Goal: Task Accomplishment & Management: Complete application form

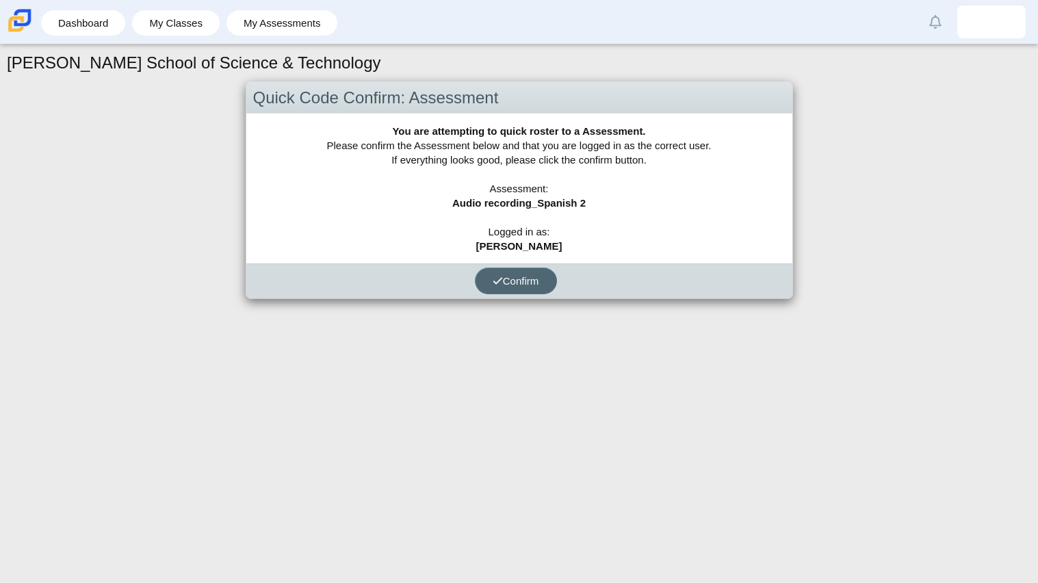
click at [534, 287] on button "Confirm" at bounding box center [516, 281] width 82 height 27
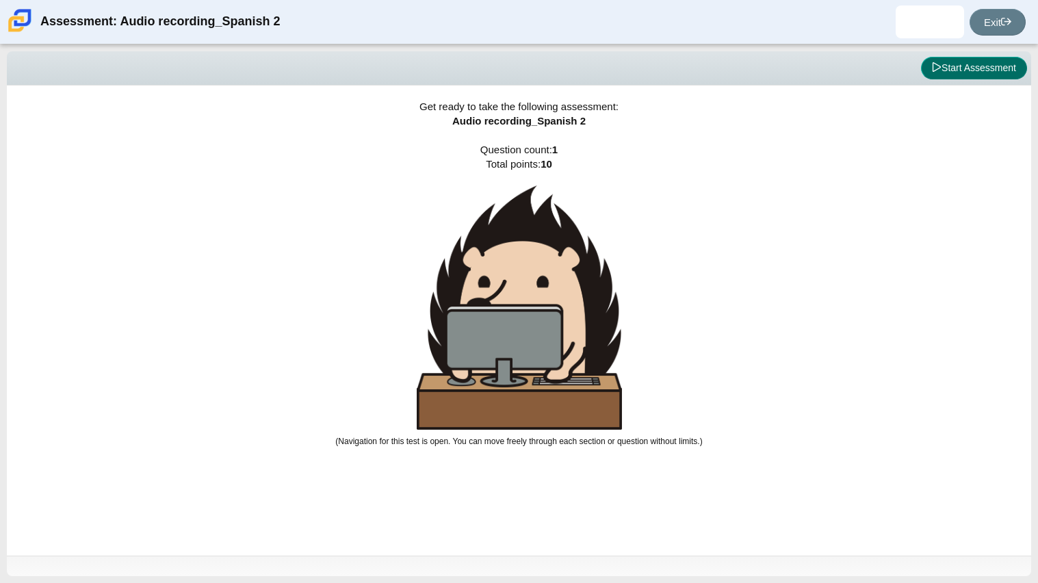
click at [957, 71] on button "Start Assessment" at bounding box center [974, 68] width 106 height 23
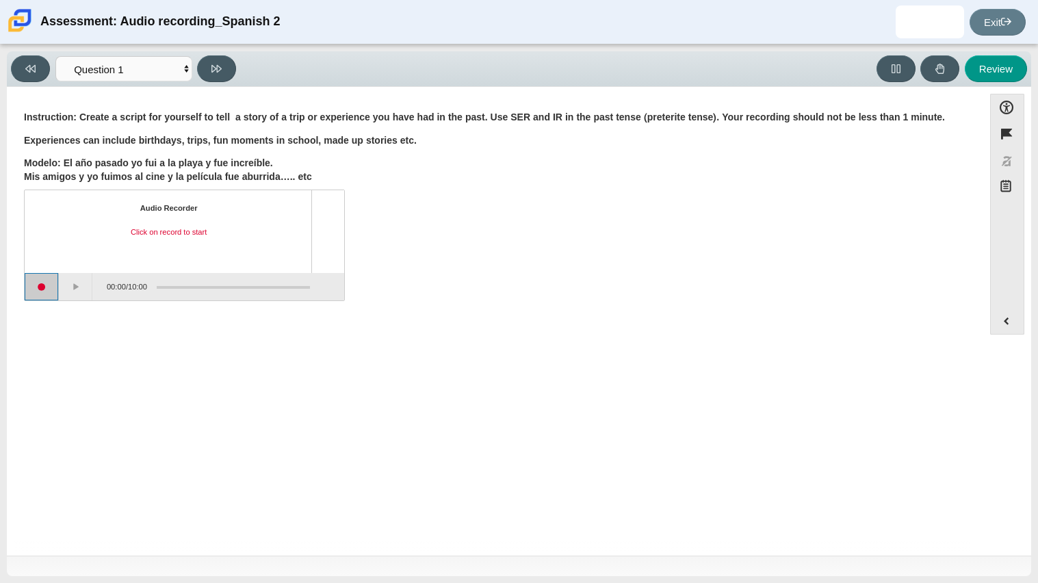
click at [38, 285] on button "Start recording" at bounding box center [42, 286] width 34 height 27
click at [49, 289] on button "Stop recording" at bounding box center [42, 286] width 34 height 27
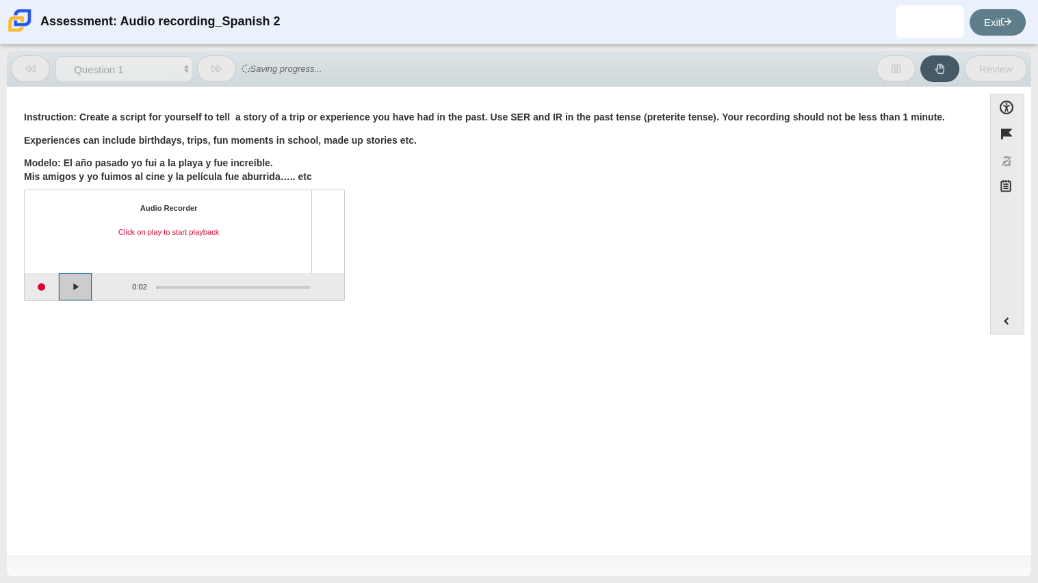
click at [73, 287] on button "Play" at bounding box center [76, 286] width 34 height 27
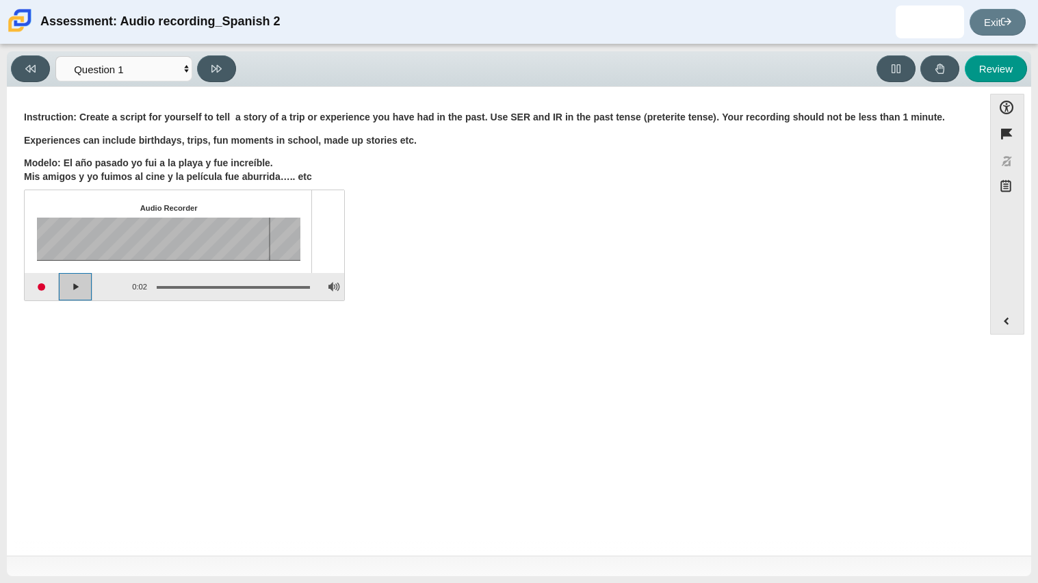
click at [73, 287] on button "Play" at bounding box center [76, 286] width 34 height 27
click at [71, 287] on button "Pause playback" at bounding box center [76, 286] width 34 height 27
click at [335, 289] on button "Adjust Volume" at bounding box center [333, 286] width 21 height 27
click at [335, 288] on button "Adjust Volume" at bounding box center [333, 286] width 21 height 27
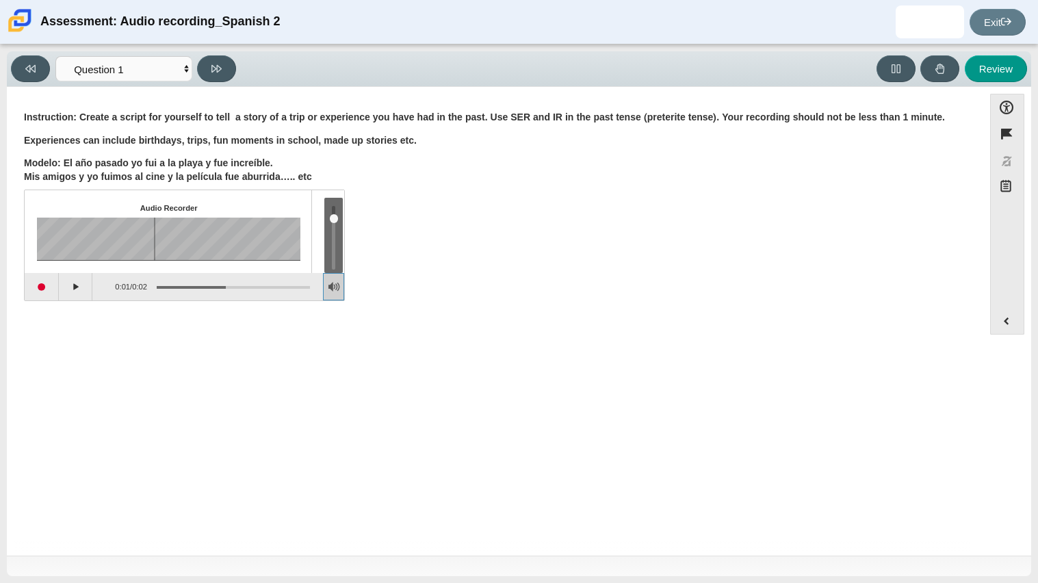
click at [335, 288] on button "Adjust Volume" at bounding box center [333, 286] width 21 height 27
click at [42, 283] on button "Start recording" at bounding box center [42, 286] width 34 height 27
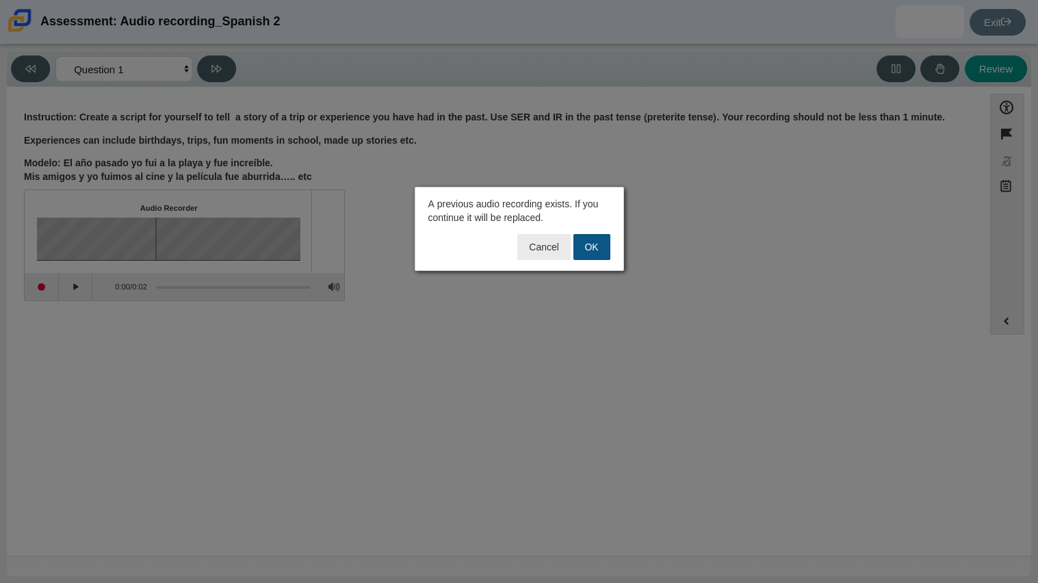
click at [598, 241] on button "OK" at bounding box center [591, 247] width 37 height 26
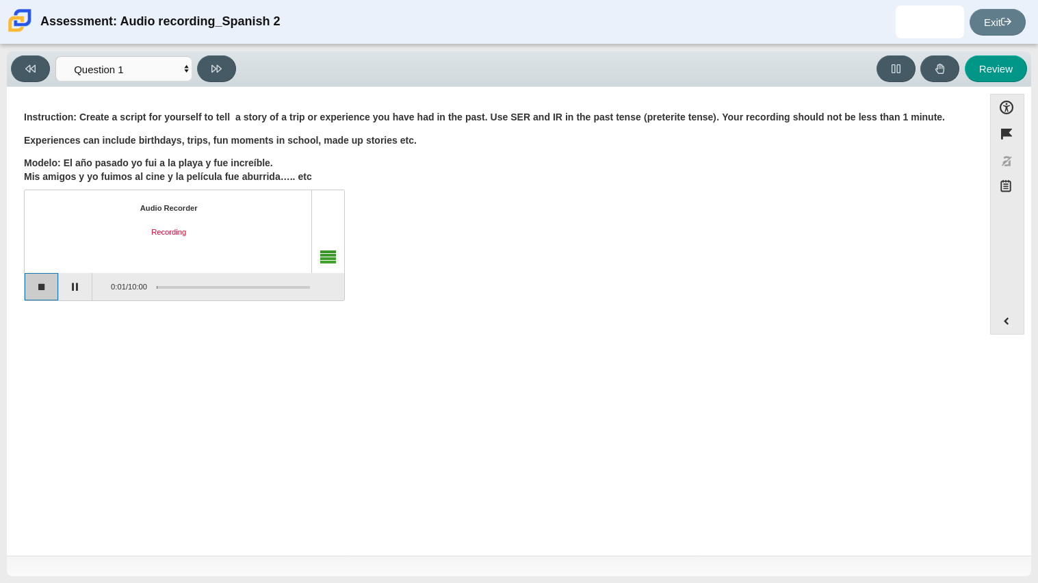
click at [29, 288] on button "Stop recording" at bounding box center [42, 286] width 34 height 27
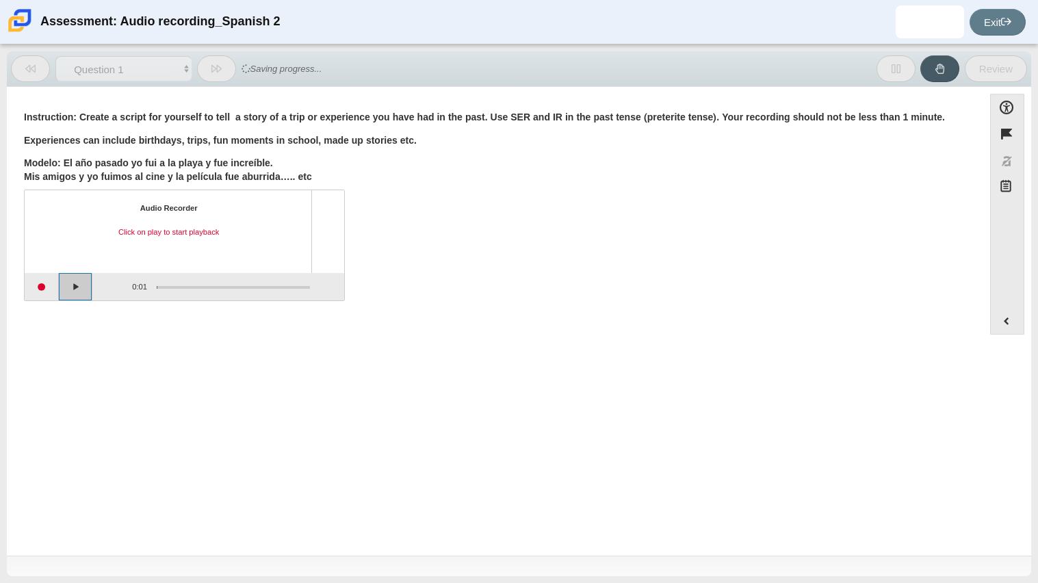
click at [79, 285] on button "Play" at bounding box center [76, 286] width 34 height 27
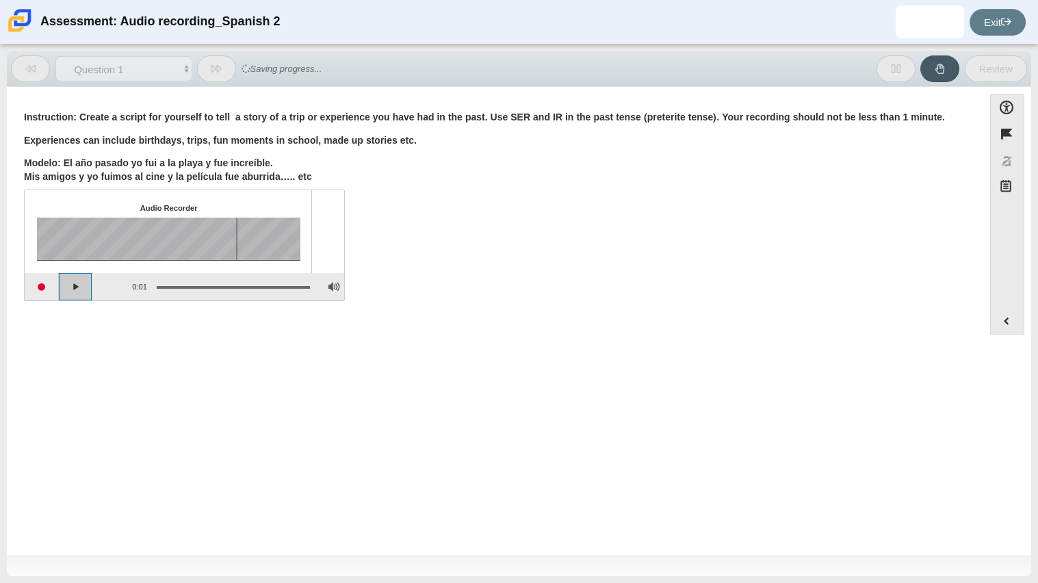
click at [77, 284] on button "Play" at bounding box center [76, 286] width 34 height 27
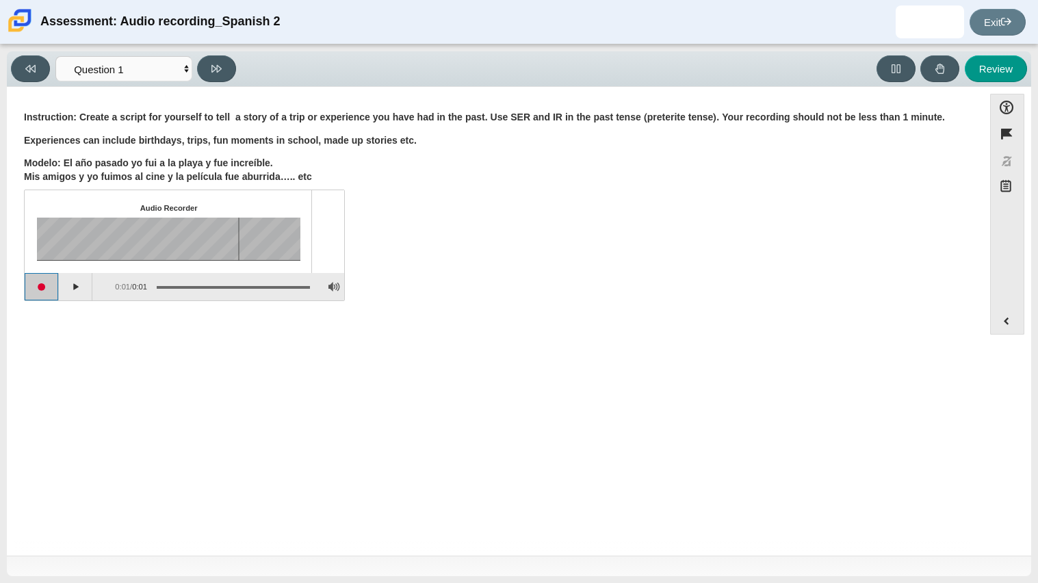
click at [38, 289] on button "Start recording" at bounding box center [42, 286] width 34 height 27
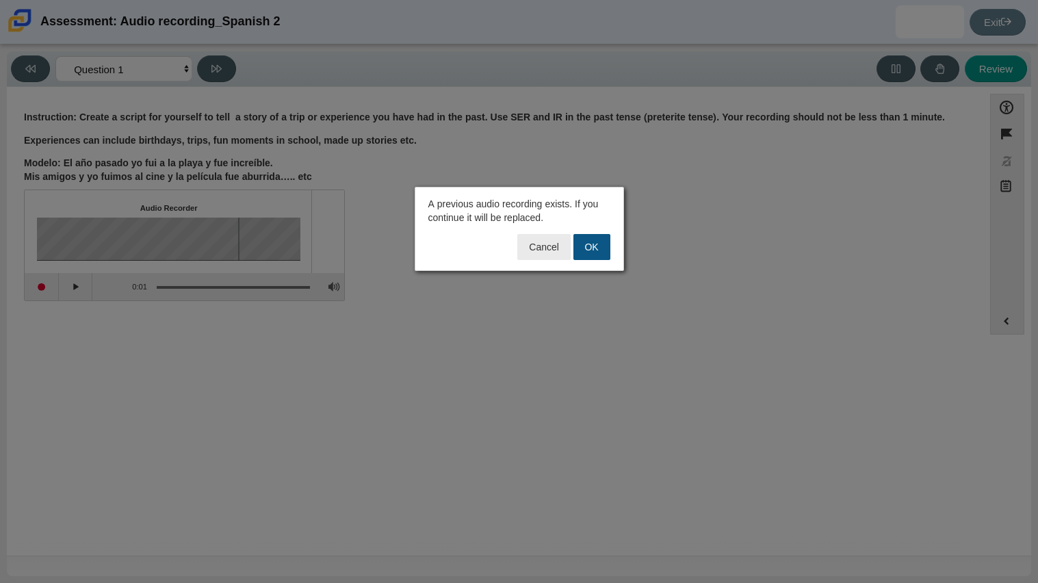
click at [589, 239] on button "OK" at bounding box center [591, 247] width 37 height 26
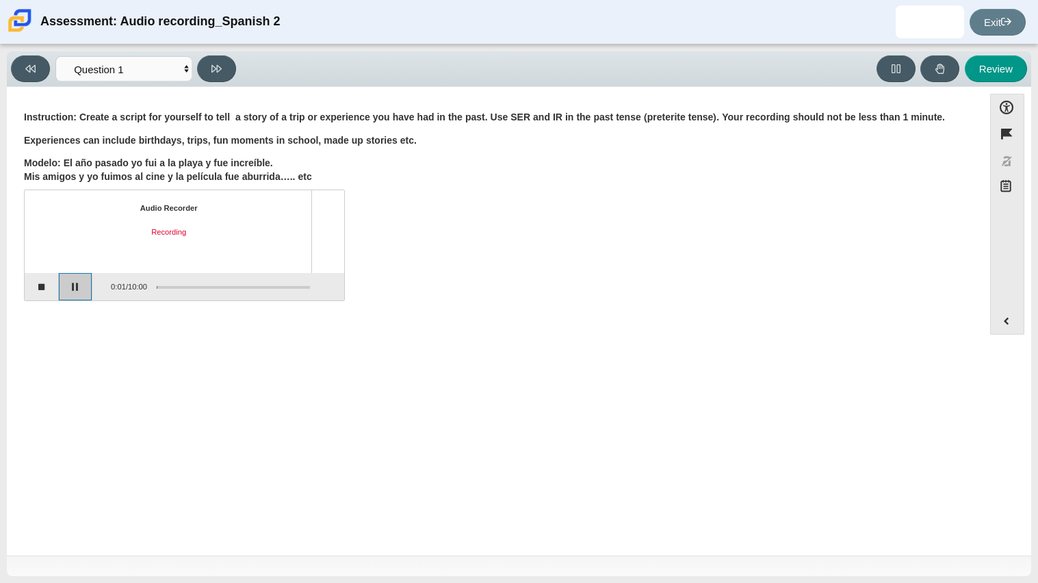
click at [88, 292] on button "Pause" at bounding box center [76, 286] width 34 height 27
click at [49, 285] on button "Stop recording" at bounding box center [42, 286] width 34 height 27
click at [76, 285] on button "Play" at bounding box center [76, 286] width 34 height 27
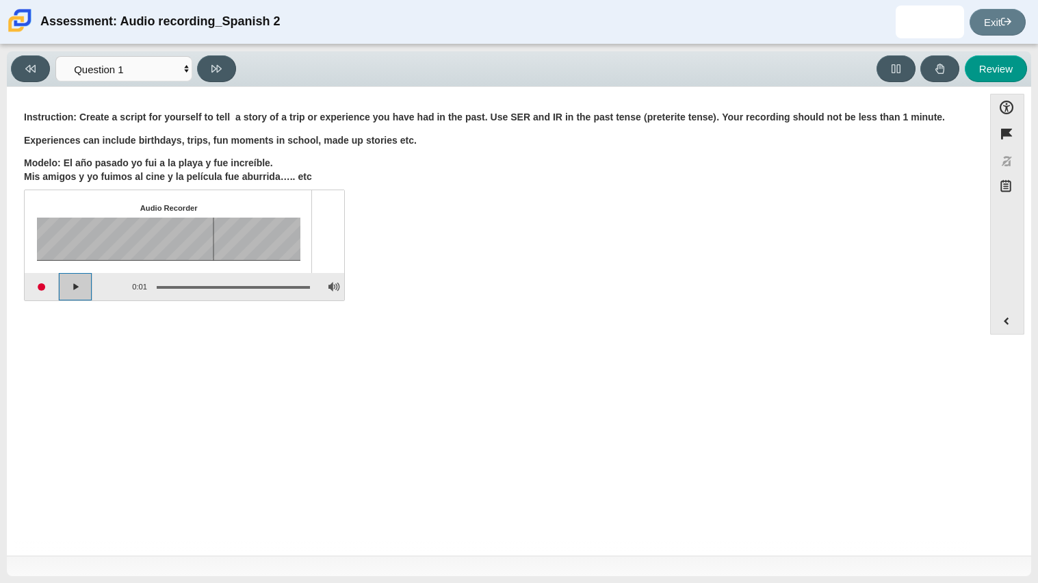
click at [77, 285] on button "Play" at bounding box center [76, 286] width 34 height 27
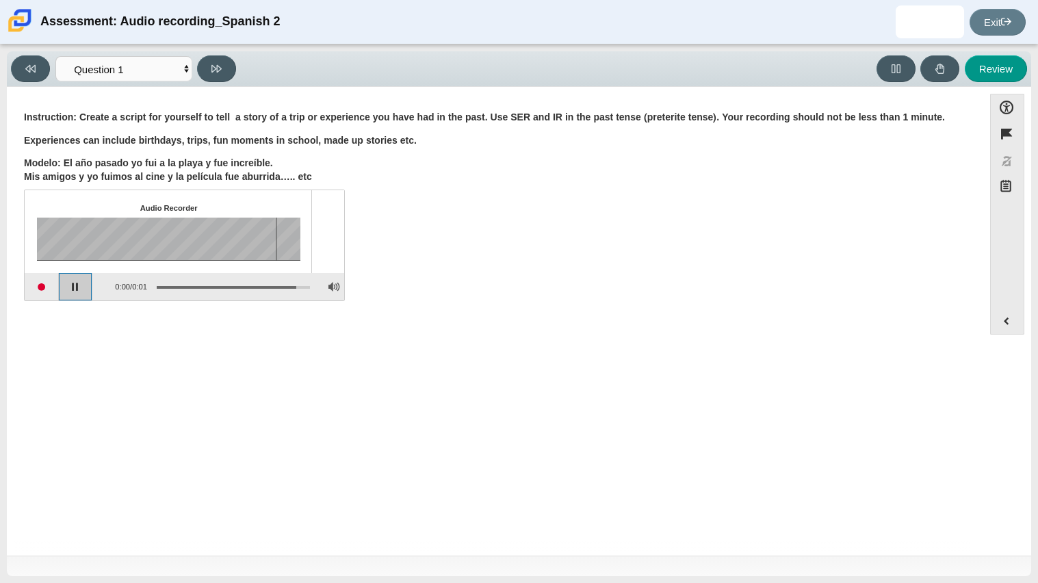
click at [77, 285] on button "Pause playback" at bounding box center [76, 286] width 34 height 27
click at [48, 286] on button "Start recording" at bounding box center [42, 286] width 34 height 27
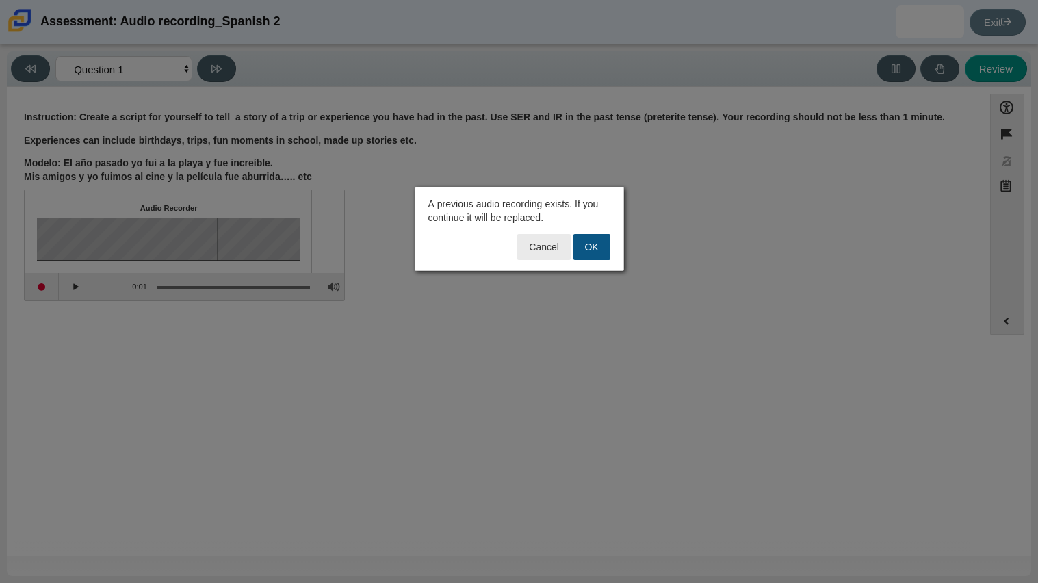
click at [580, 248] on button "OK" at bounding box center [591, 247] width 37 height 26
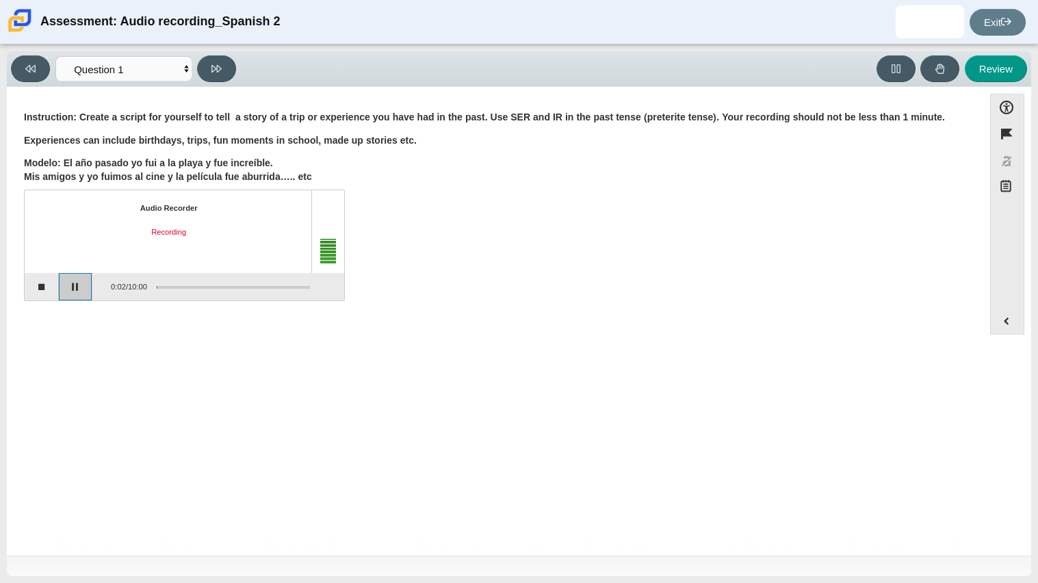
click at [83, 281] on button "Pause" at bounding box center [76, 286] width 34 height 27
click at [40, 291] on button "Stop recording" at bounding box center [42, 286] width 34 height 27
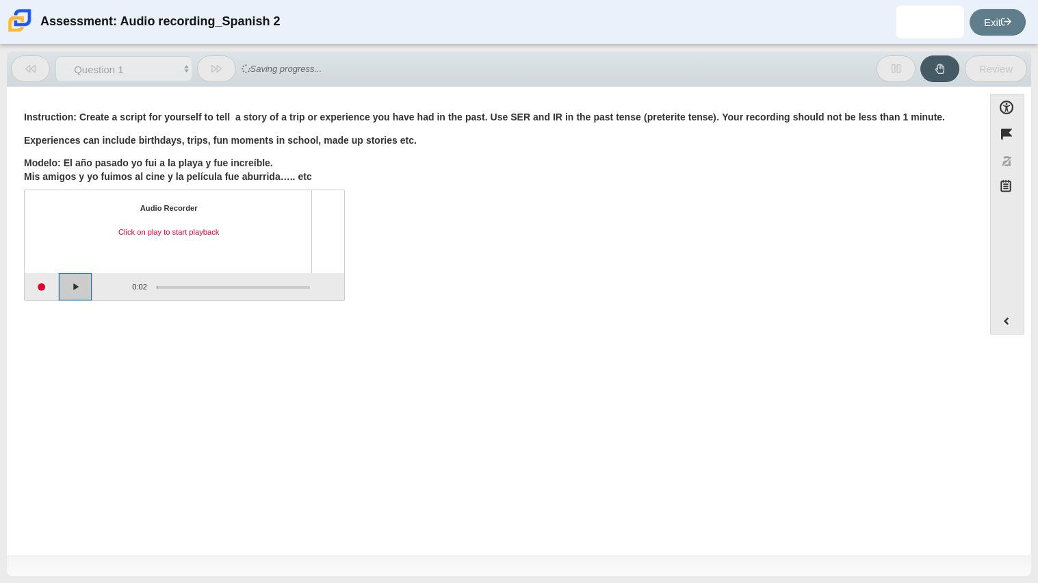
click at [85, 282] on button "Play" at bounding box center [76, 286] width 34 height 27
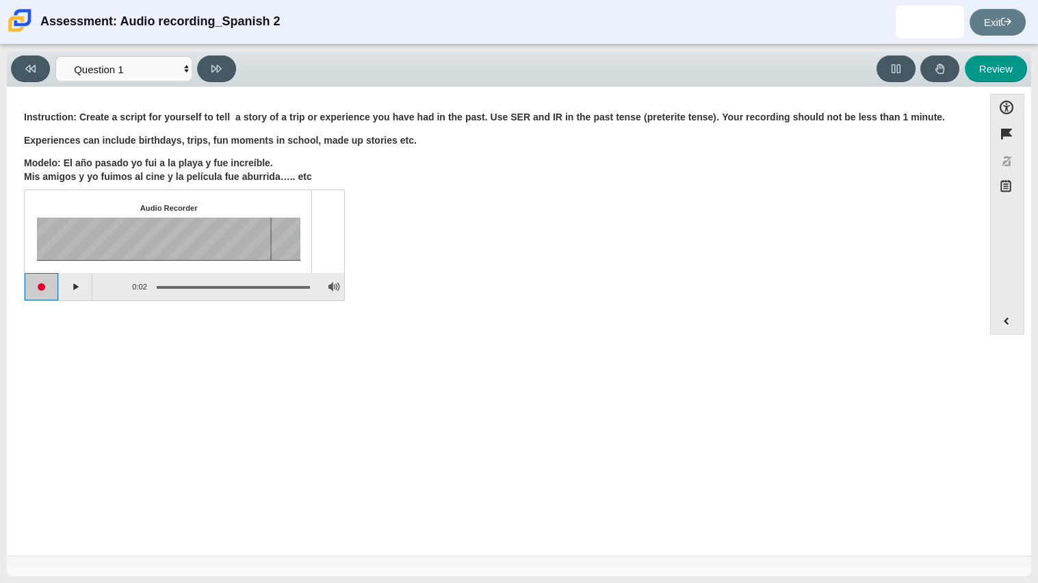
click at [55, 289] on button "Start recording" at bounding box center [42, 286] width 34 height 27
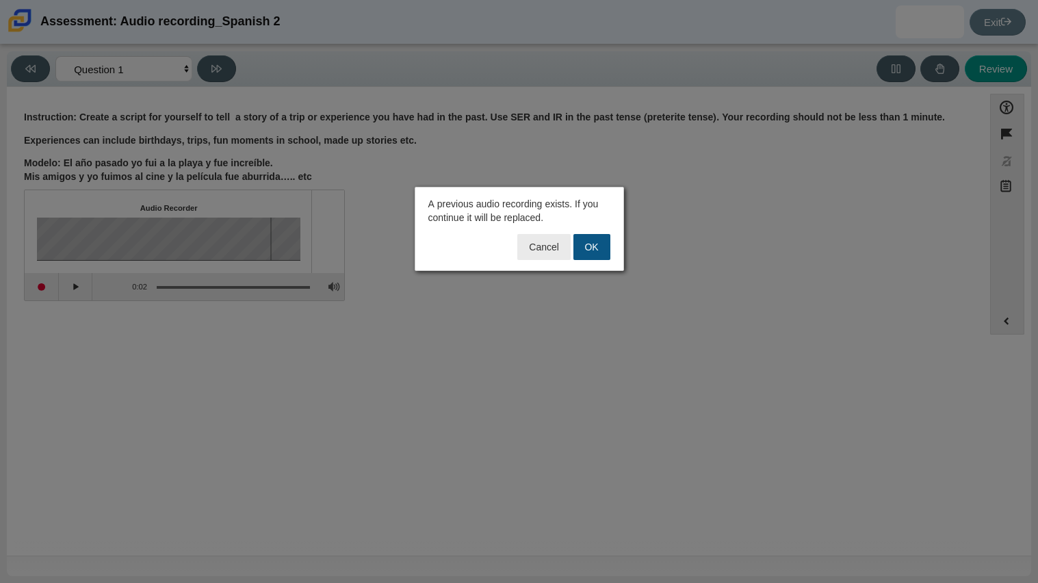
click at [609, 248] on button "OK" at bounding box center [591, 247] width 37 height 26
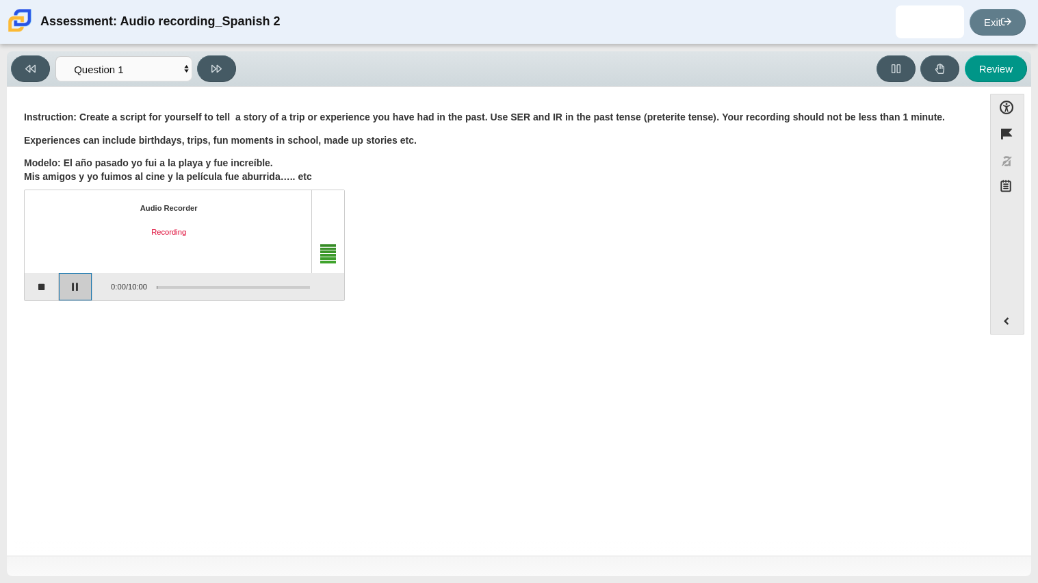
click at [73, 291] on button "Pause" at bounding box center [76, 286] width 34 height 27
click at [71, 277] on button "Continue recording" at bounding box center [76, 286] width 34 height 27
click at [76, 283] on button "Pause" at bounding box center [76, 286] width 34 height 27
click at [46, 289] on button "Stop recording" at bounding box center [42, 286] width 34 height 27
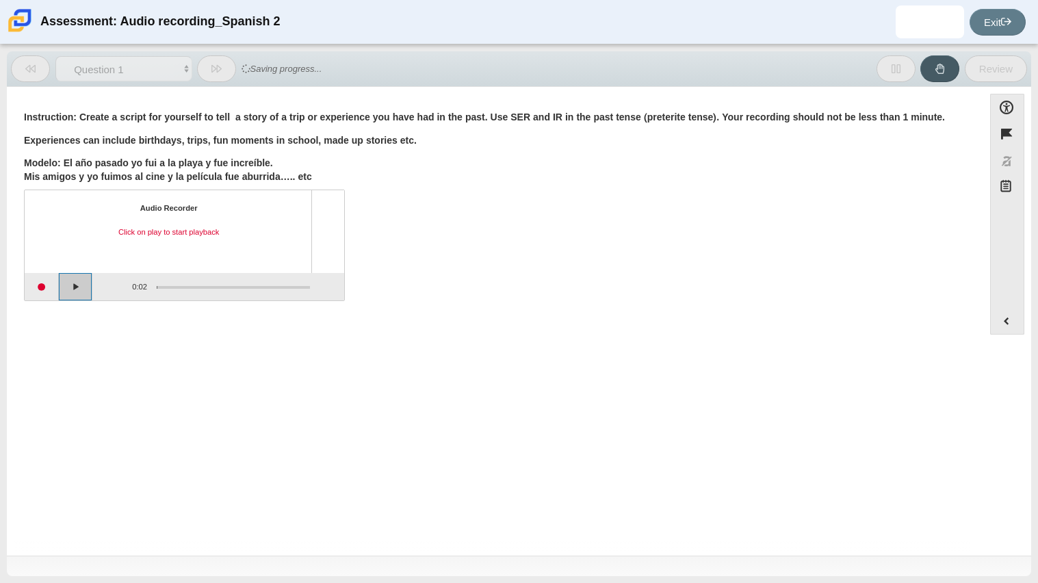
click at [75, 287] on button "Play" at bounding box center [76, 286] width 34 height 27
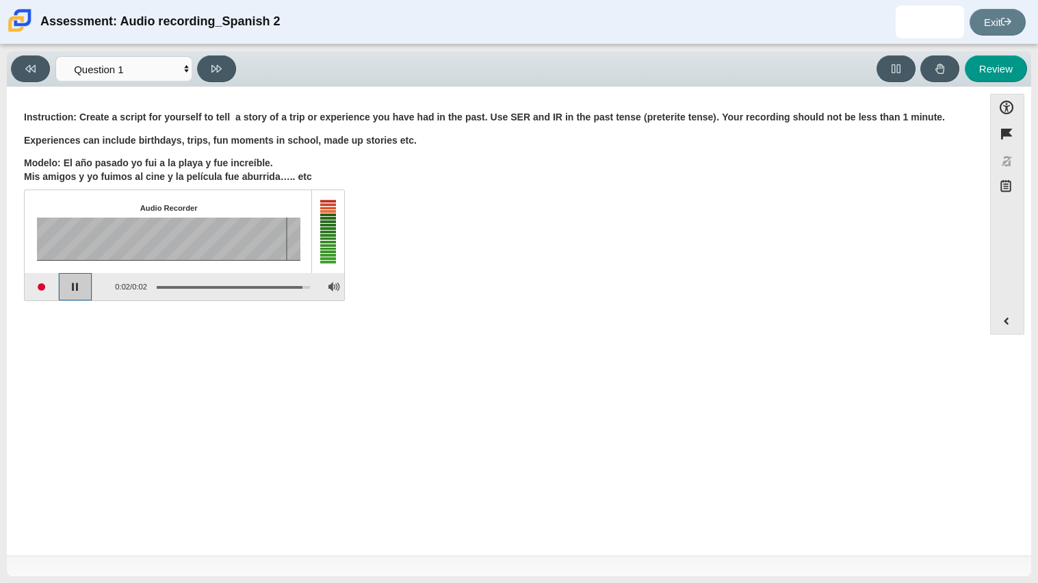
click at [75, 287] on button "Pause playback" at bounding box center [76, 286] width 34 height 27
click at [75, 287] on button "Play" at bounding box center [76, 286] width 34 height 27
click at [75, 287] on button "Pause playback" at bounding box center [76, 286] width 34 height 27
click at [31, 294] on button "Start recording" at bounding box center [42, 286] width 34 height 27
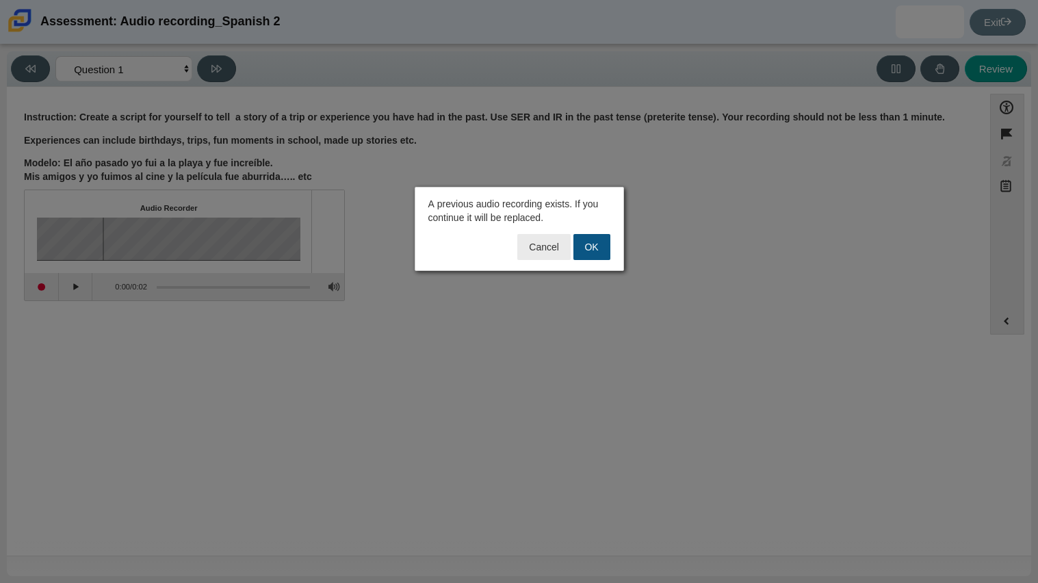
click at [586, 256] on button "OK" at bounding box center [591, 247] width 37 height 26
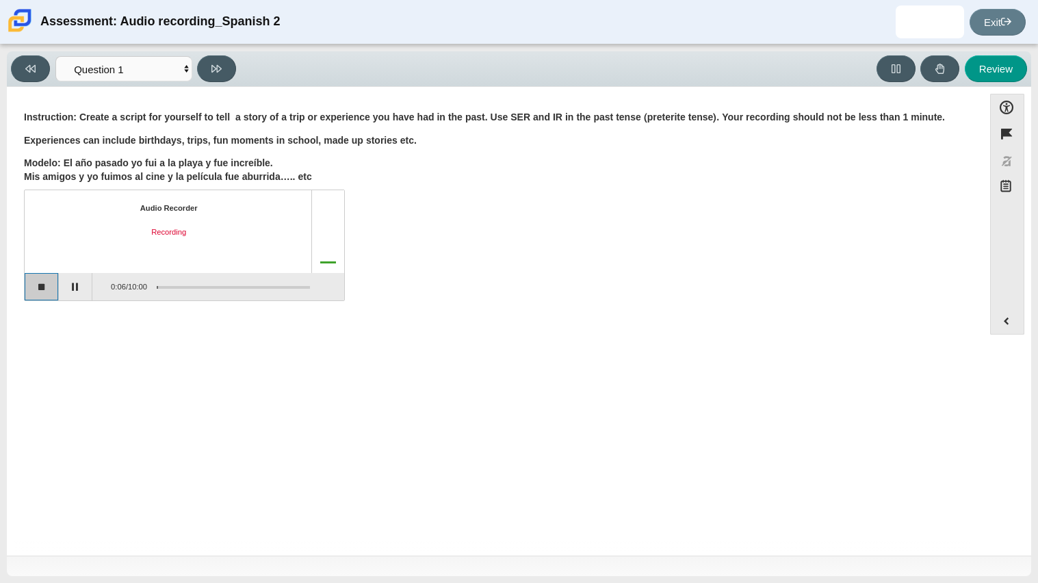
click at [45, 286] on button "Stop recording" at bounding box center [42, 286] width 34 height 27
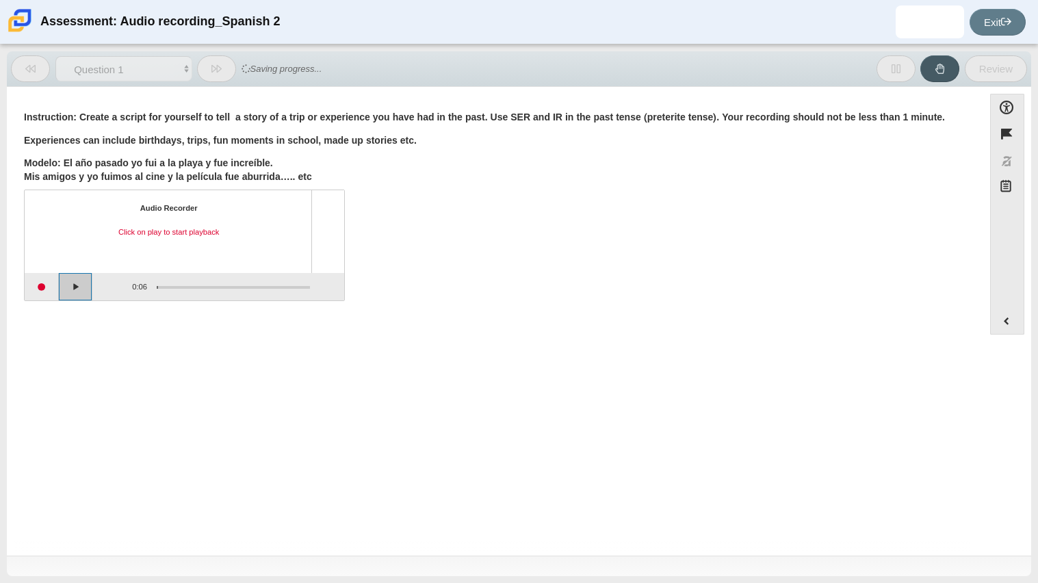
click at [81, 285] on button "Play" at bounding box center [76, 286] width 34 height 27
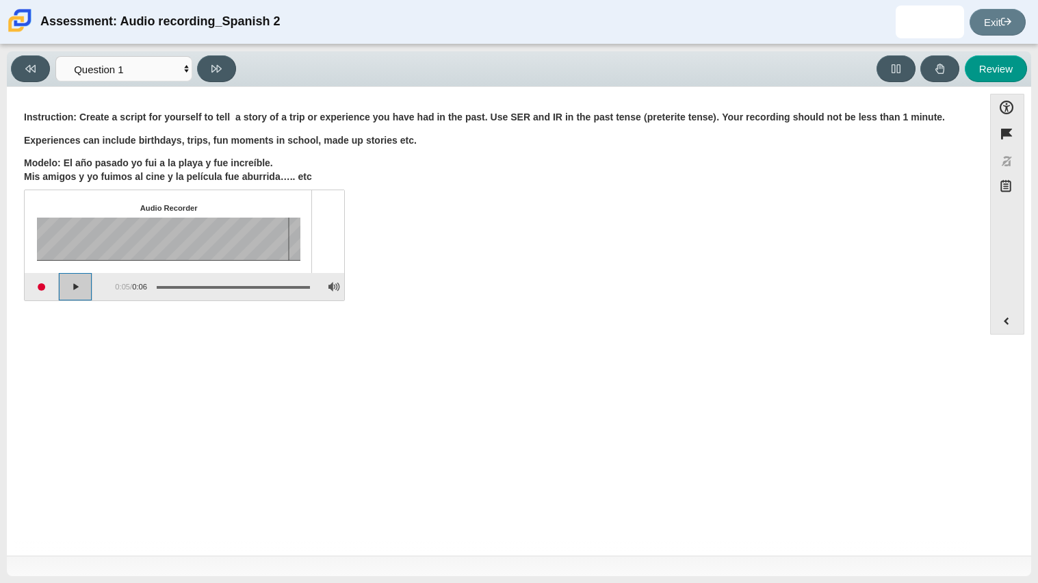
click at [81, 285] on button "Play" at bounding box center [76, 286] width 34 height 27
click at [81, 285] on button "Pause playback" at bounding box center [76, 286] width 34 height 27
click at [44, 290] on button "Start recording" at bounding box center [42, 286] width 34 height 27
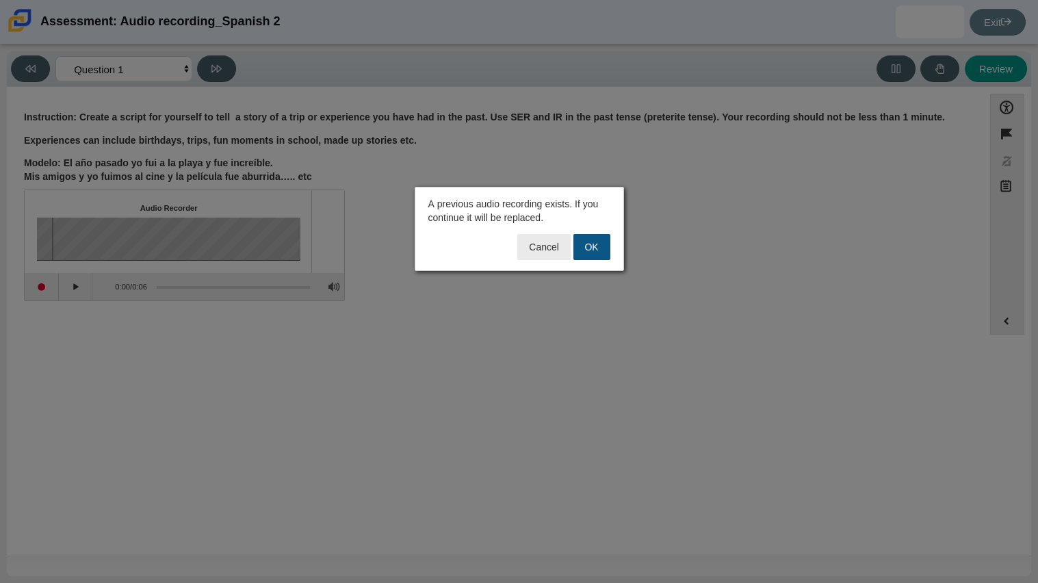
click at [602, 240] on button "OK" at bounding box center [591, 247] width 37 height 26
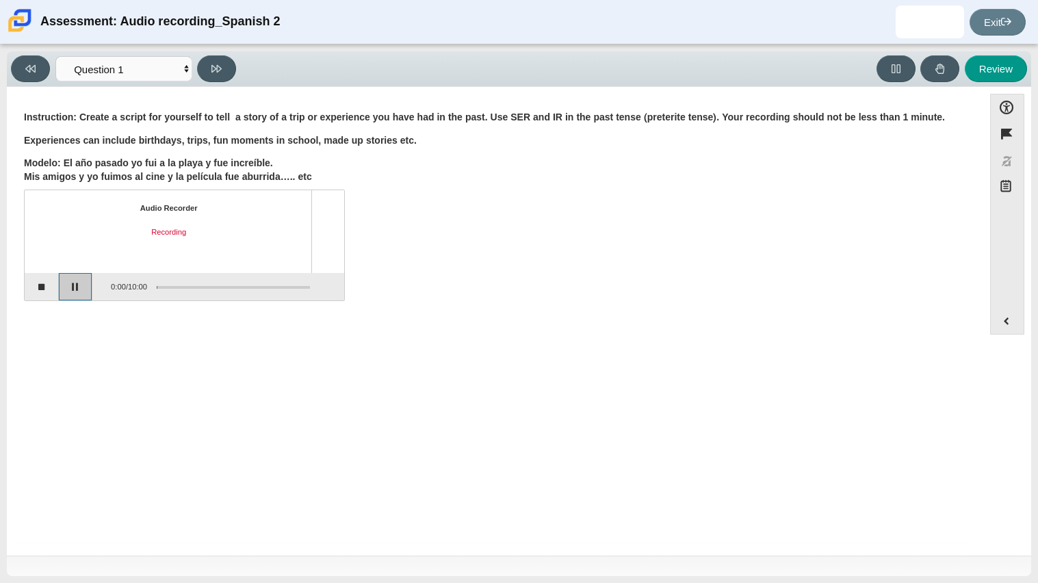
click at [73, 289] on button "Pause" at bounding box center [76, 286] width 34 height 27
click at [73, 289] on button "Continue recording" at bounding box center [76, 286] width 34 height 27
click at [77, 283] on button "Pause" at bounding box center [76, 286] width 34 height 27
click at [46, 285] on button "Stop recording" at bounding box center [42, 286] width 34 height 27
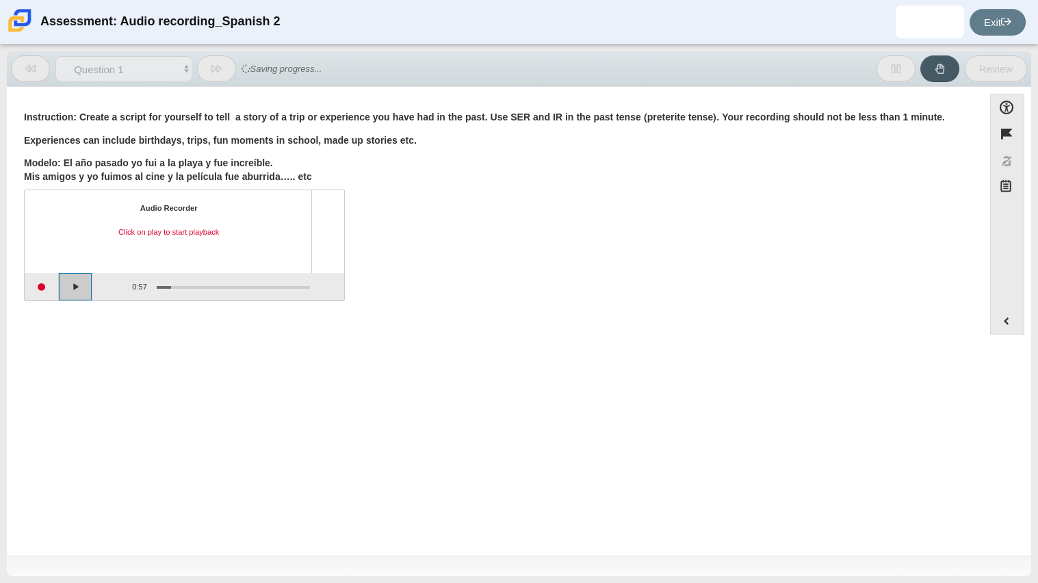
click at [74, 290] on button "Play" at bounding box center [76, 286] width 34 height 27
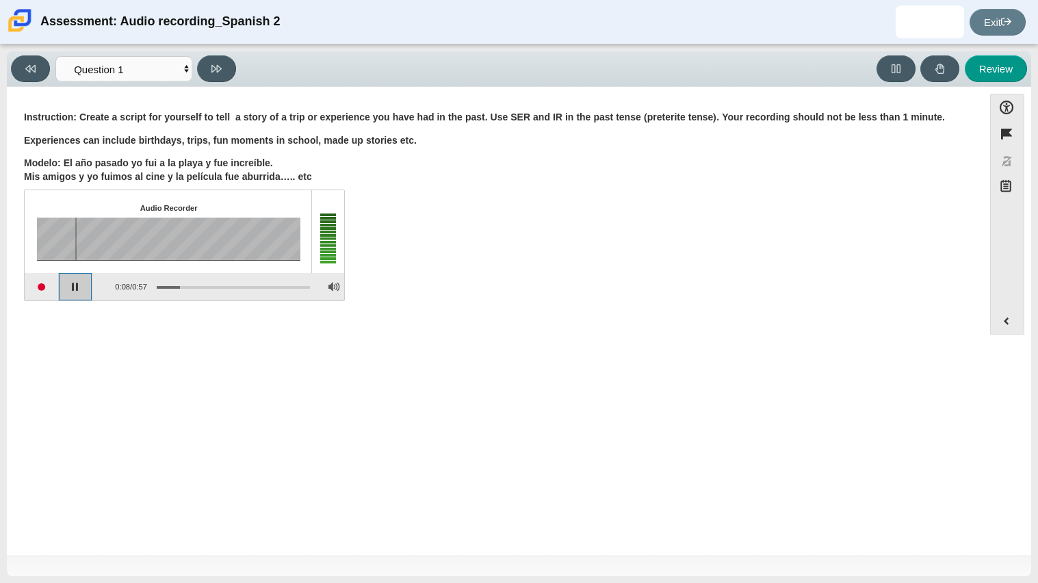
click at [75, 290] on button "Pause playback" at bounding box center [76, 286] width 34 height 27
click at [51, 289] on button "Start recording" at bounding box center [42, 286] width 34 height 27
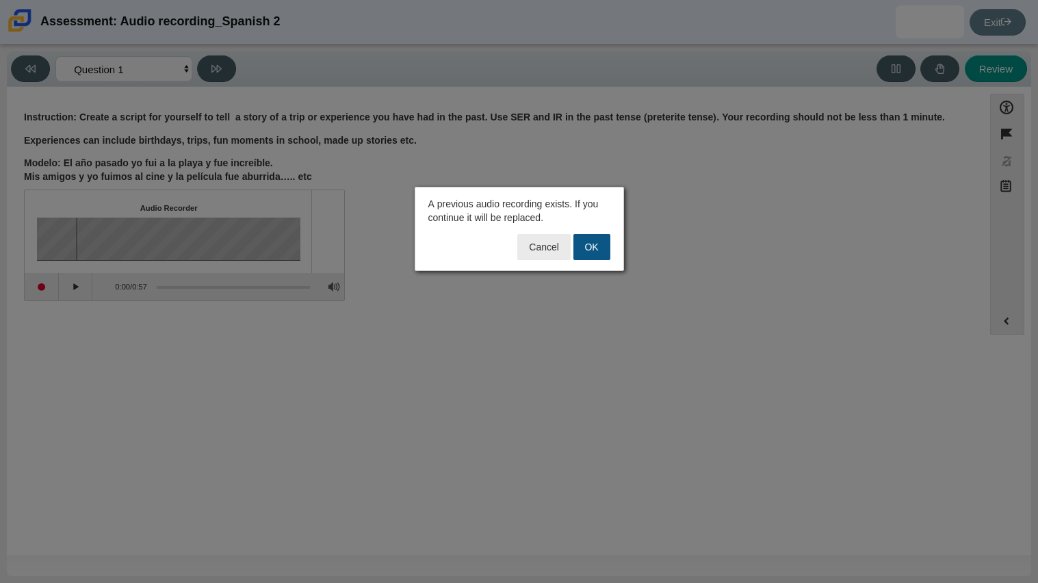
click at [601, 250] on button "OK" at bounding box center [591, 247] width 37 height 26
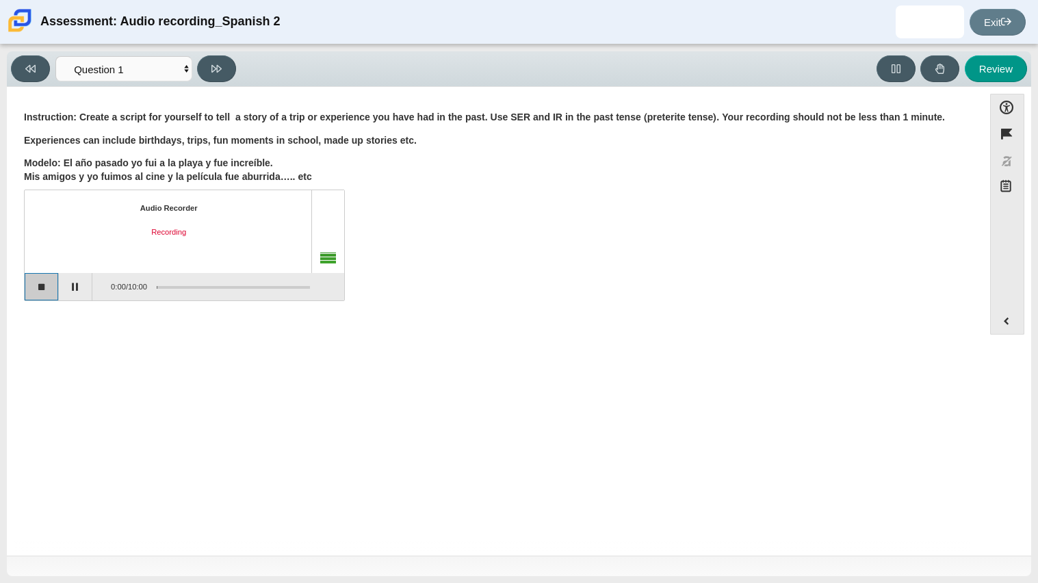
click at [36, 291] on button "Stop recording" at bounding box center [42, 286] width 34 height 27
click at [67, 287] on button "Play" at bounding box center [76, 286] width 34 height 27
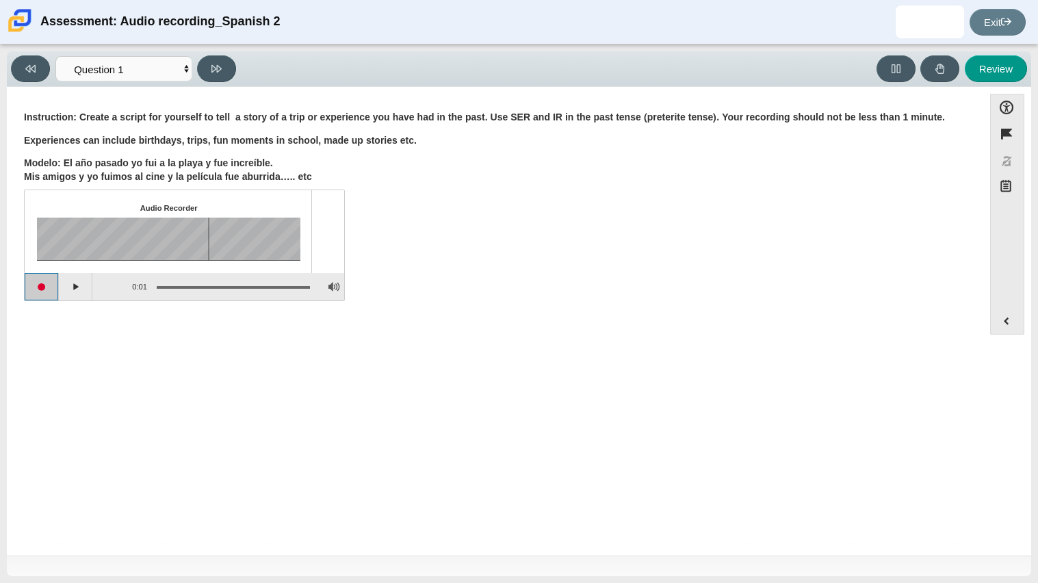
drag, startPoint x: 48, startPoint y: 286, endPoint x: 65, endPoint y: 311, distance: 30.6
click at [65, 311] on div "Question Instruction: Create a script for yourself to tell a story of a trip or…" at bounding box center [495, 208] width 963 height 222
click at [46, 289] on button "Start recording" at bounding box center [42, 286] width 34 height 27
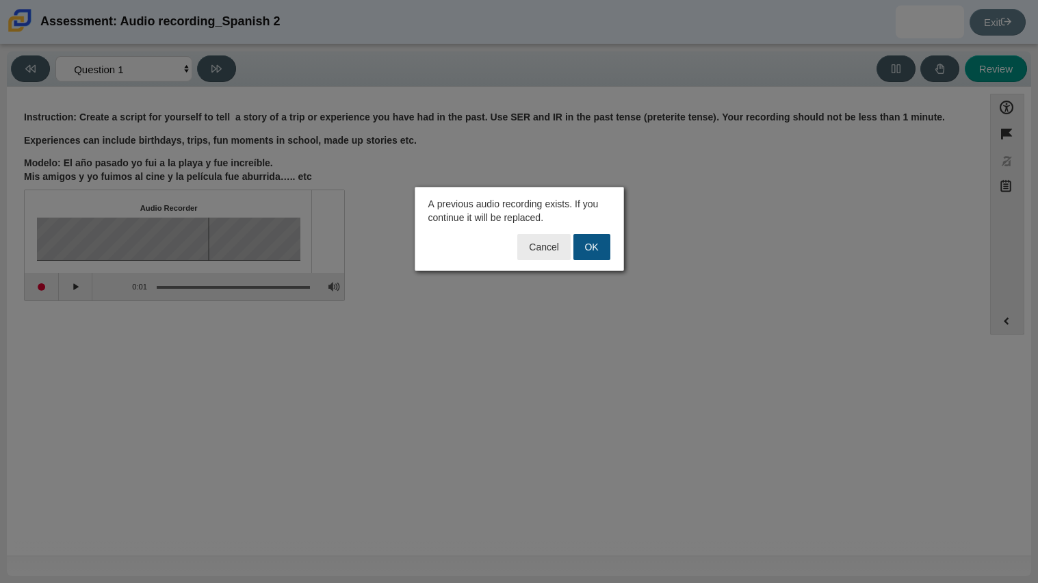
click at [585, 243] on button "OK" at bounding box center [591, 247] width 37 height 26
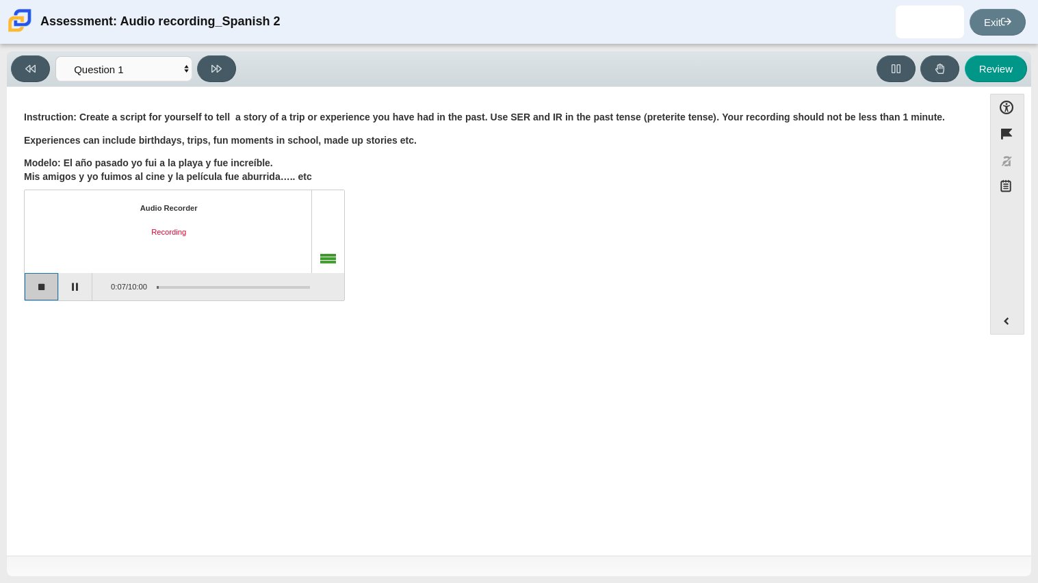
click at [53, 283] on button "Stop recording" at bounding box center [42, 286] width 34 height 27
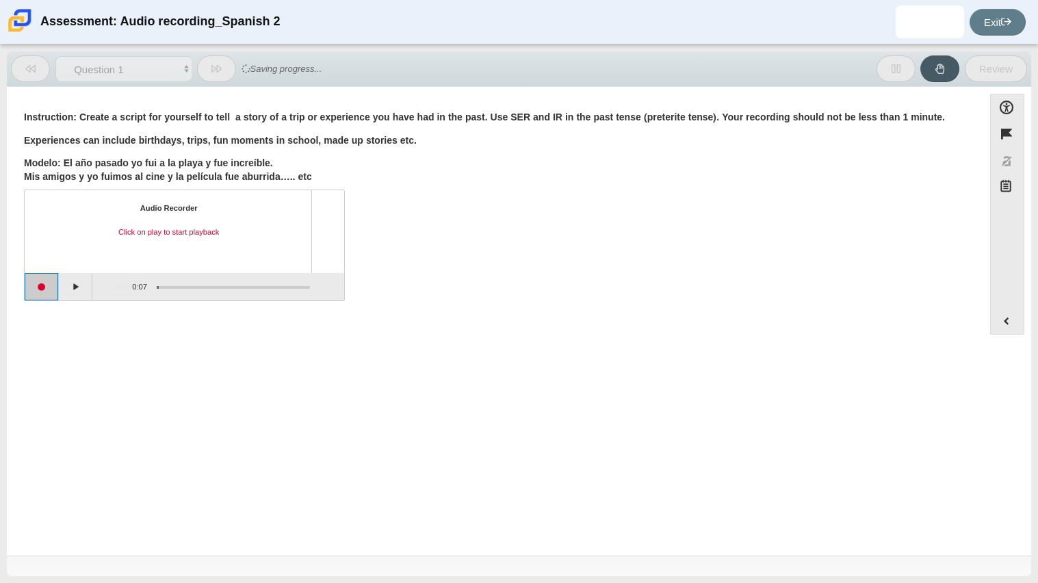
click at [52, 283] on button "Start recording" at bounding box center [42, 286] width 34 height 27
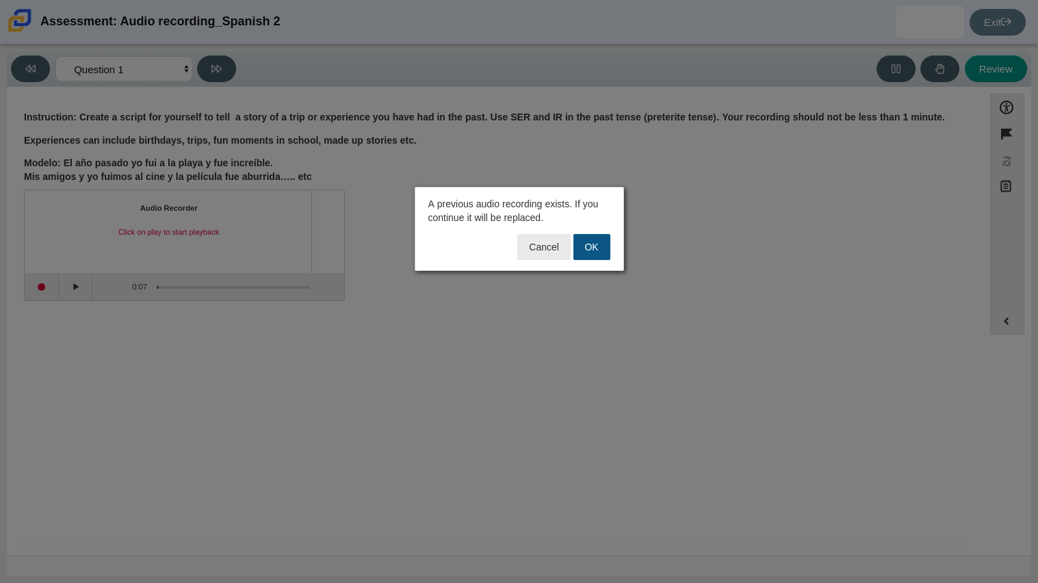
click at [596, 253] on button "OK" at bounding box center [591, 247] width 37 height 26
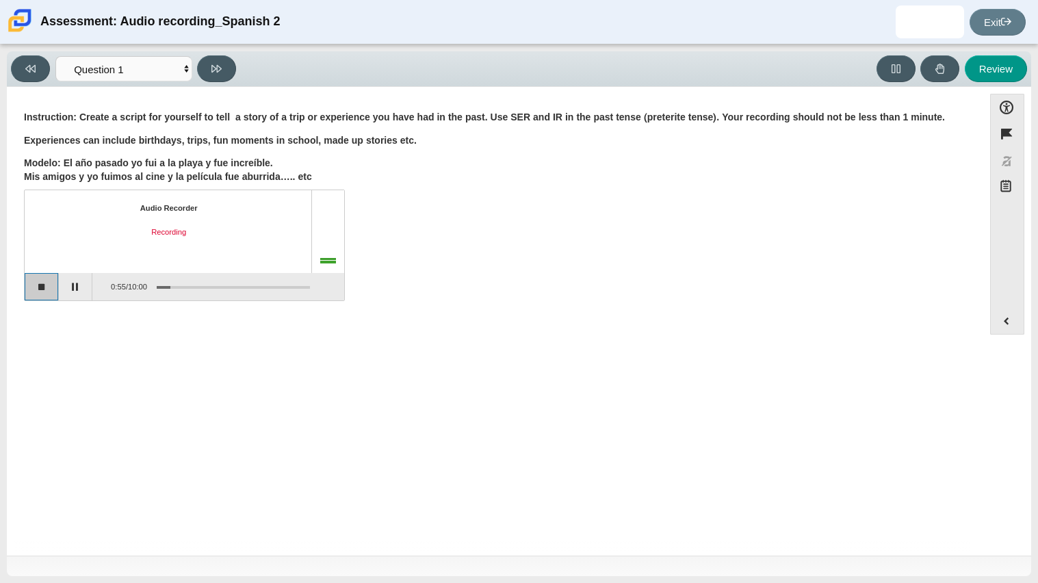
click at [31, 279] on button "Stop recording" at bounding box center [42, 286] width 34 height 27
click at [80, 285] on button "Play" at bounding box center [76, 286] width 34 height 27
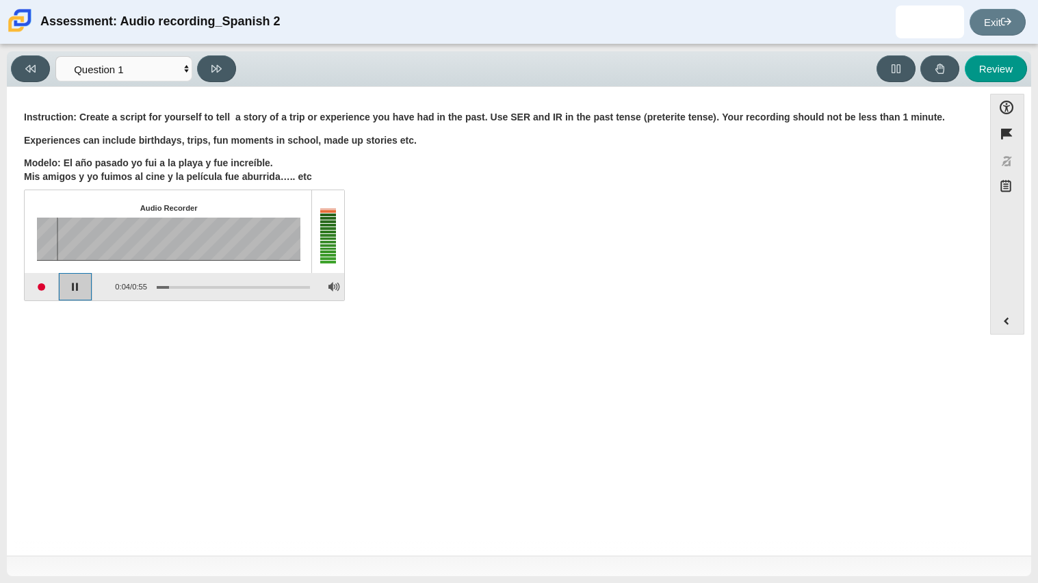
click at [80, 285] on button "Pause playback" at bounding box center [76, 286] width 34 height 27
click at [34, 288] on button "Start recording" at bounding box center [42, 286] width 34 height 27
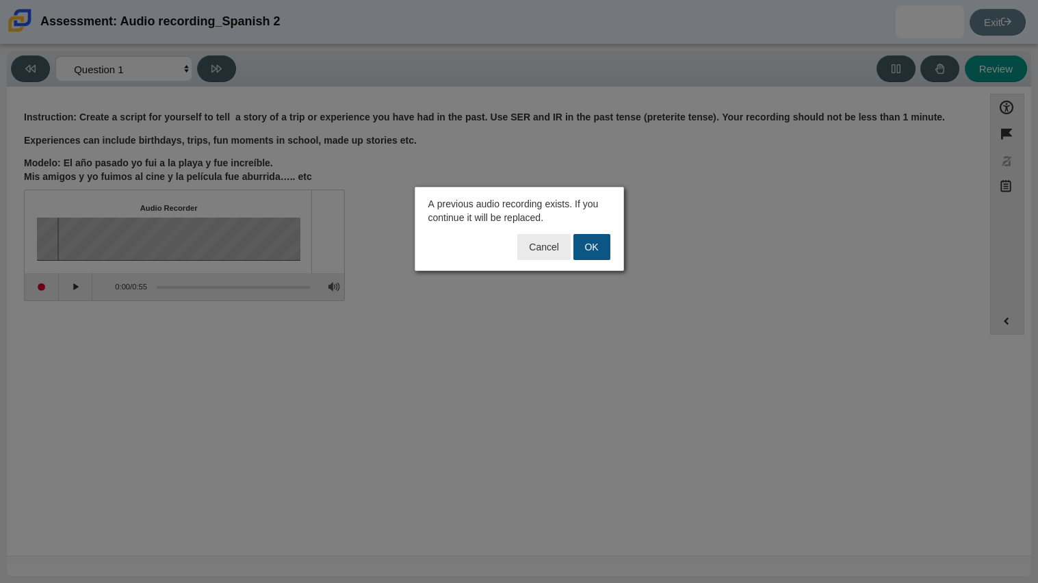
click at [596, 235] on button "OK" at bounding box center [591, 247] width 37 height 26
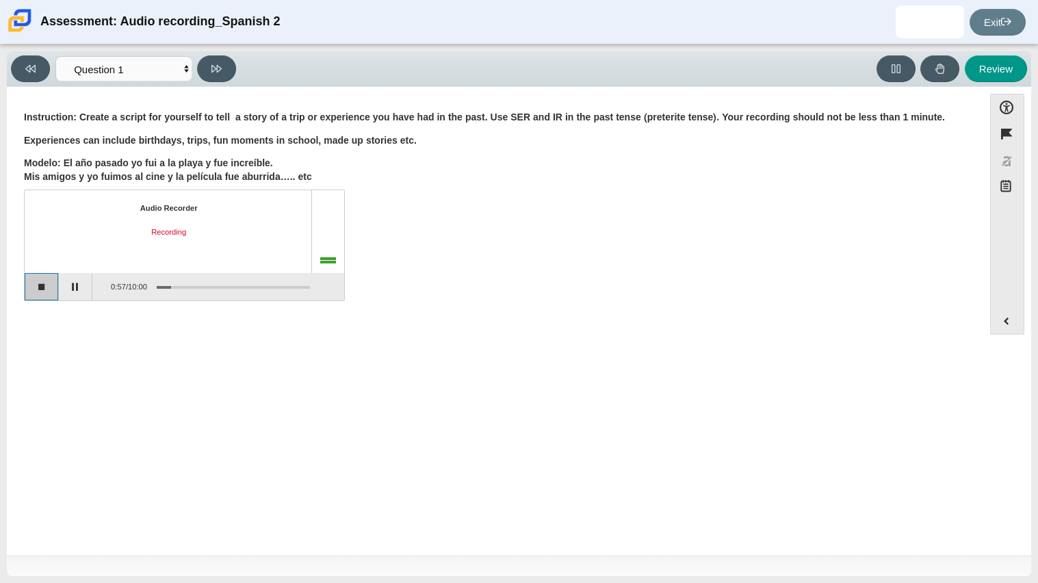
click at [48, 276] on button "Stop recording" at bounding box center [42, 286] width 34 height 27
click at [43, 284] on button "Start recording" at bounding box center [42, 286] width 34 height 27
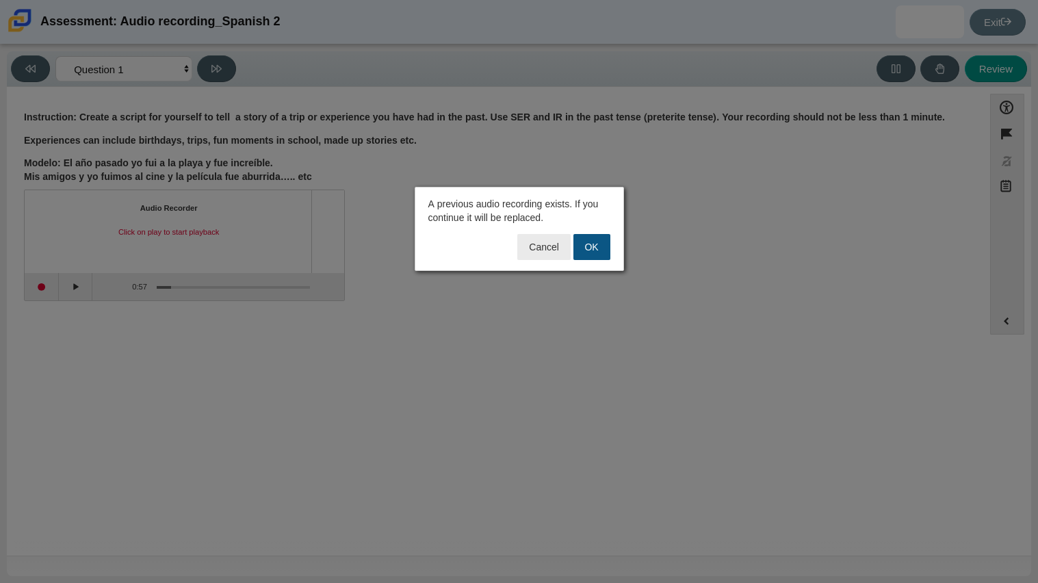
click at [589, 238] on button "OK" at bounding box center [591, 247] width 37 height 26
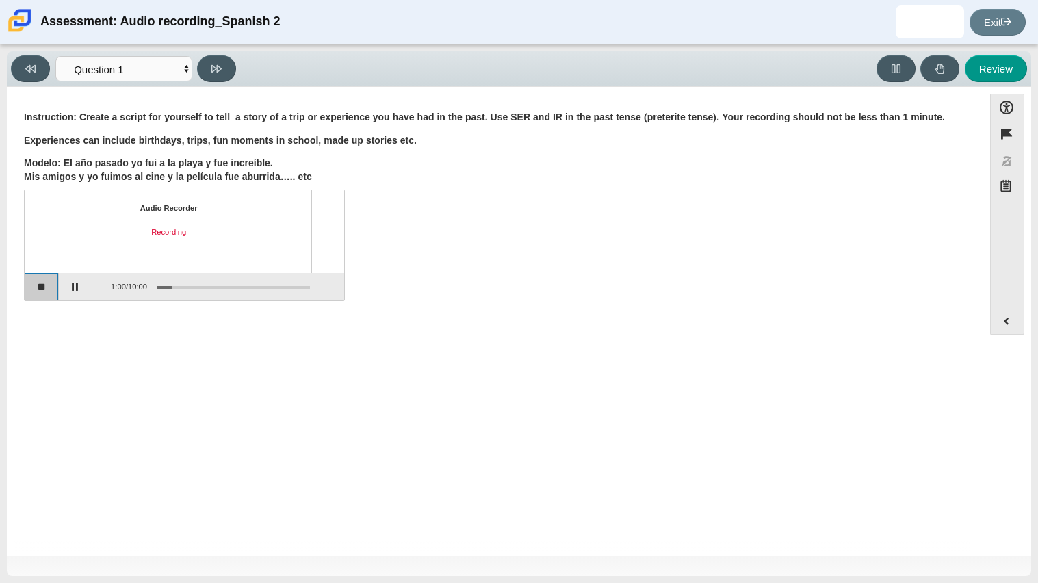
click at [47, 283] on button "Stop recording" at bounding box center [42, 286] width 34 height 27
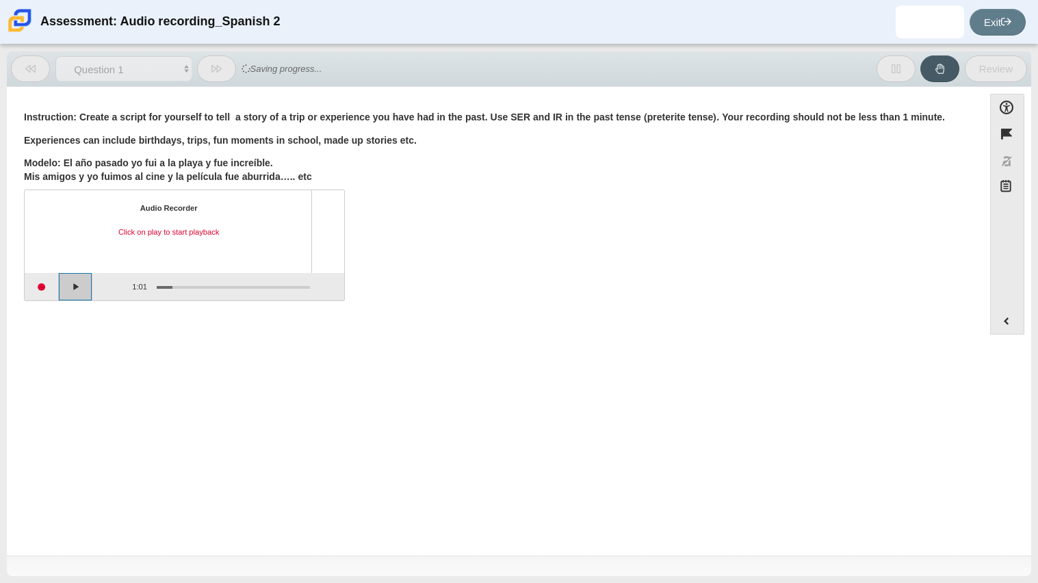
click at [75, 291] on button "Play" at bounding box center [76, 286] width 34 height 27
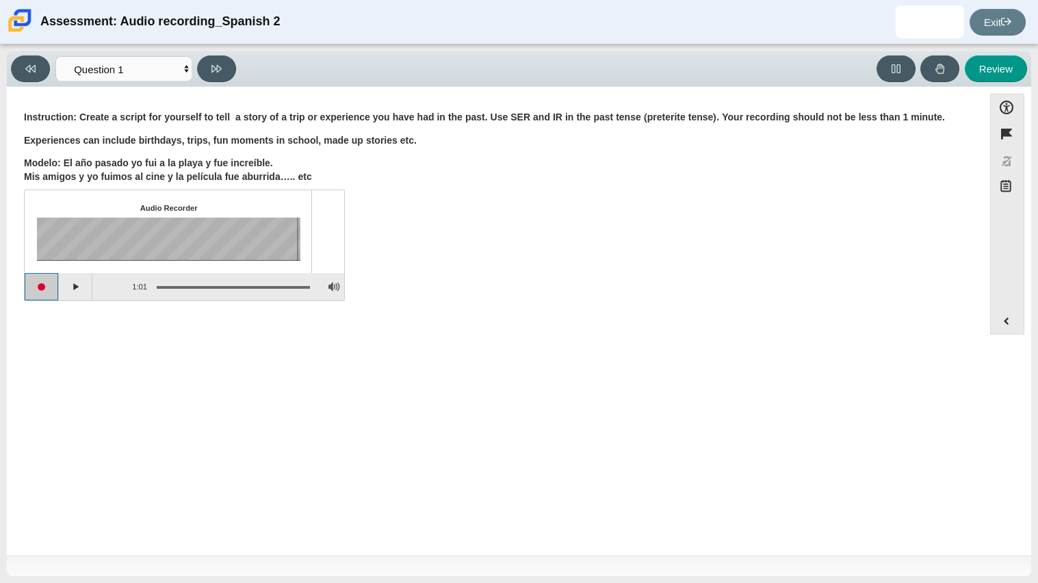
click at [44, 296] on button "Start recording" at bounding box center [42, 286] width 34 height 27
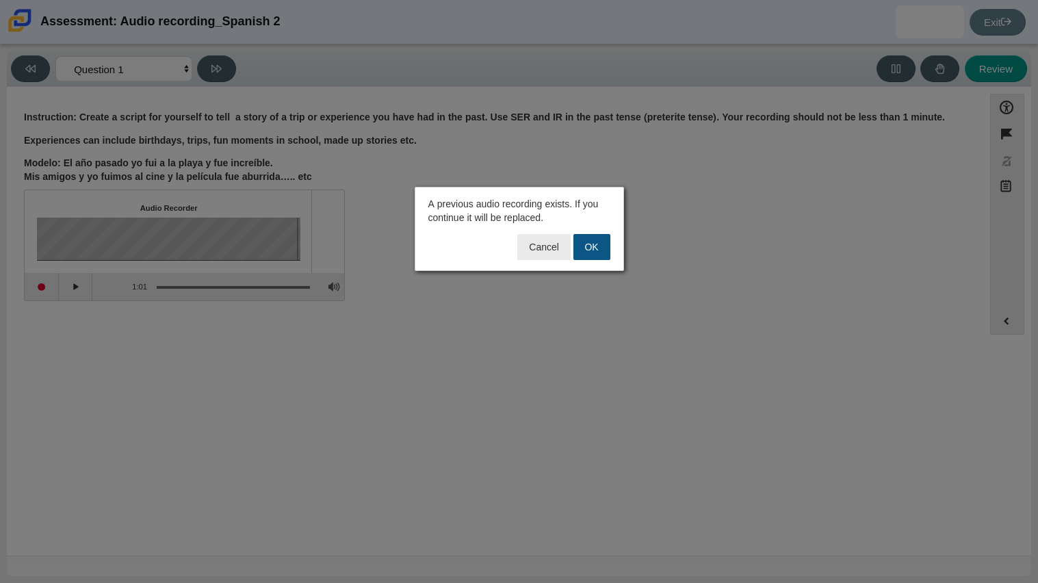
click at [578, 249] on button "OK" at bounding box center [591, 247] width 37 height 26
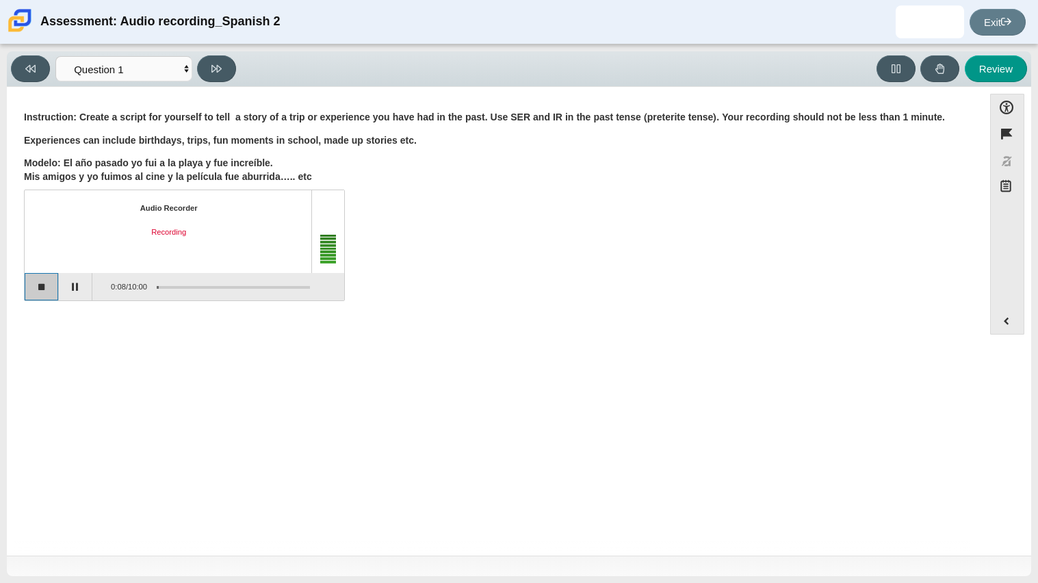
click at [47, 288] on button "Stop recording" at bounding box center [42, 286] width 34 height 27
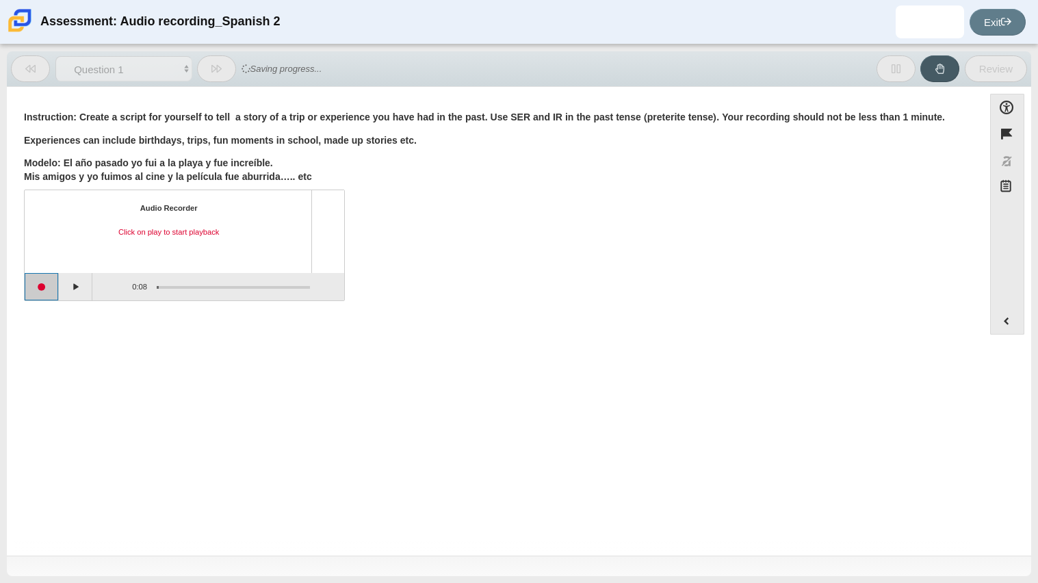
click at [49, 288] on button "Start recording" at bounding box center [42, 286] width 34 height 27
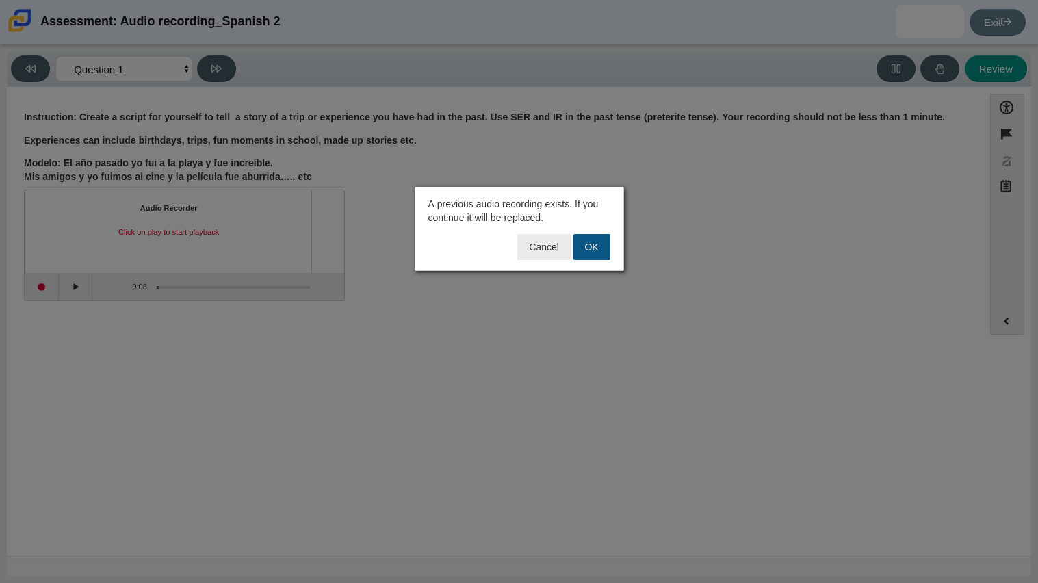
click at [602, 242] on button "OK" at bounding box center [591, 247] width 37 height 26
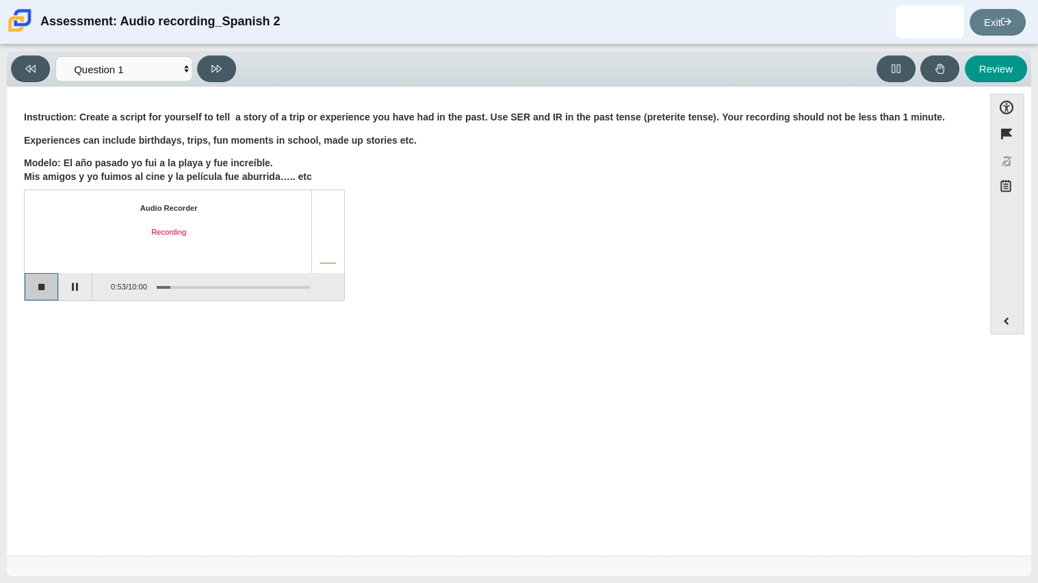
click at [40, 292] on button "Stop recording" at bounding box center [42, 286] width 34 height 27
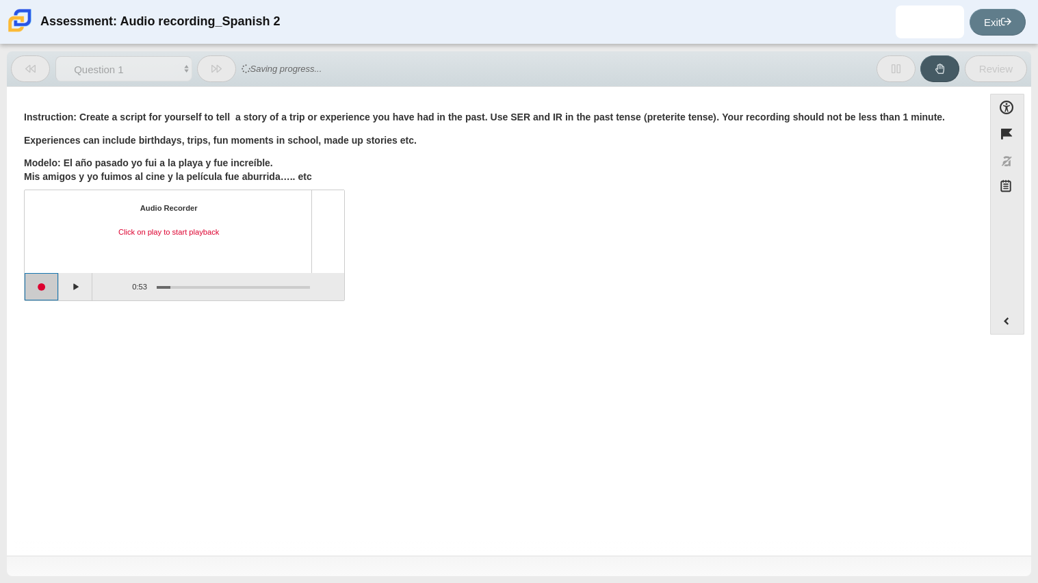
click at [47, 282] on button "Start recording" at bounding box center [42, 286] width 34 height 27
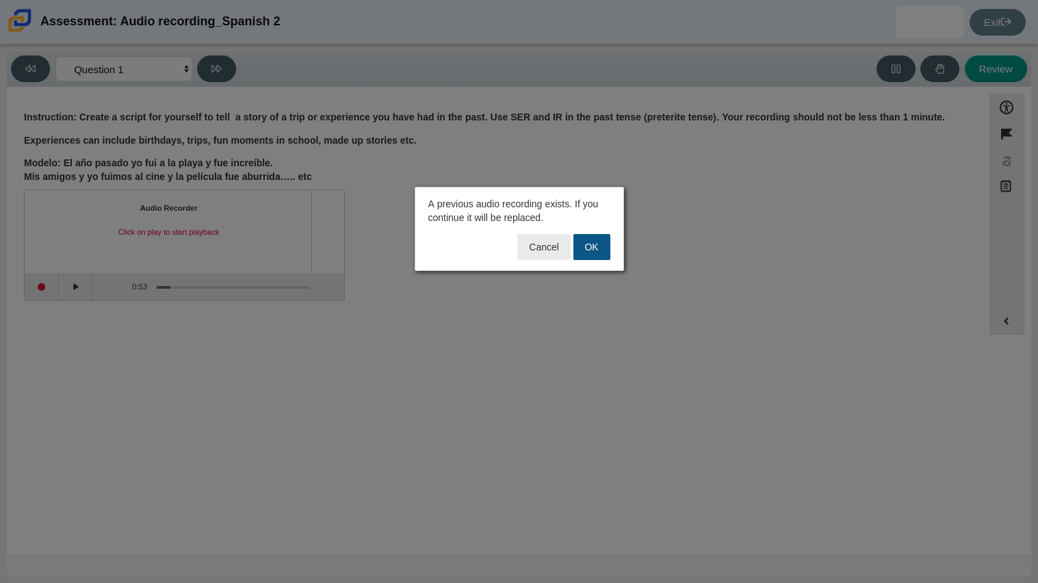
click at [589, 238] on button "OK" at bounding box center [591, 247] width 37 height 26
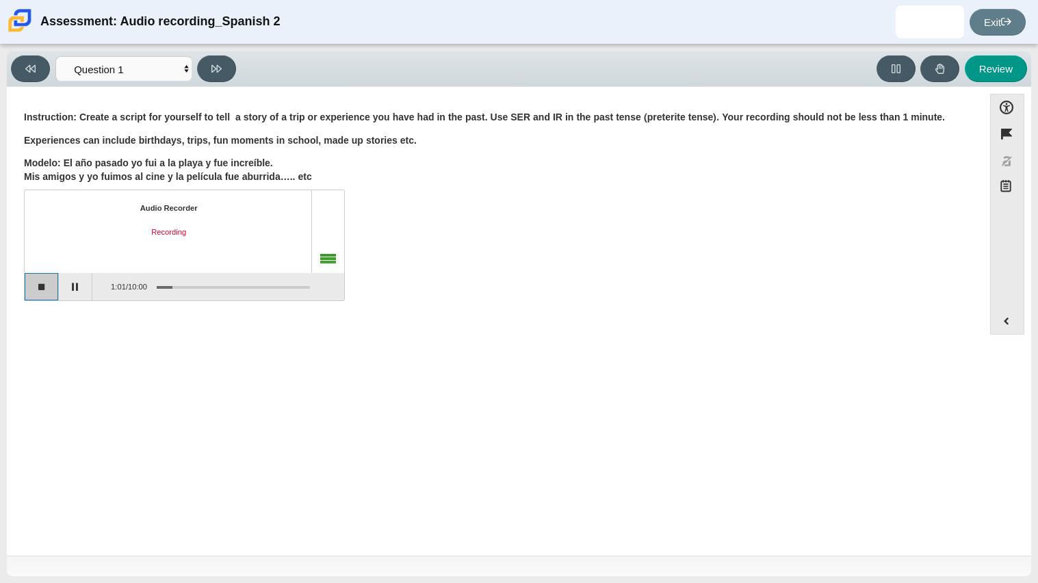
click at [40, 289] on button "Stop recording" at bounding box center [42, 286] width 34 height 27
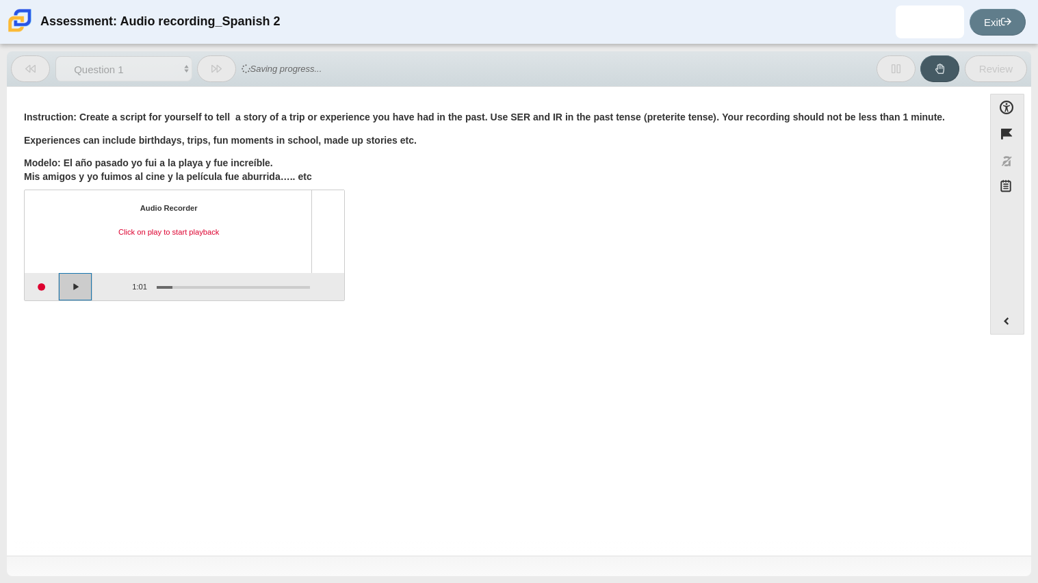
click at [85, 287] on button "Play" at bounding box center [76, 286] width 34 height 27
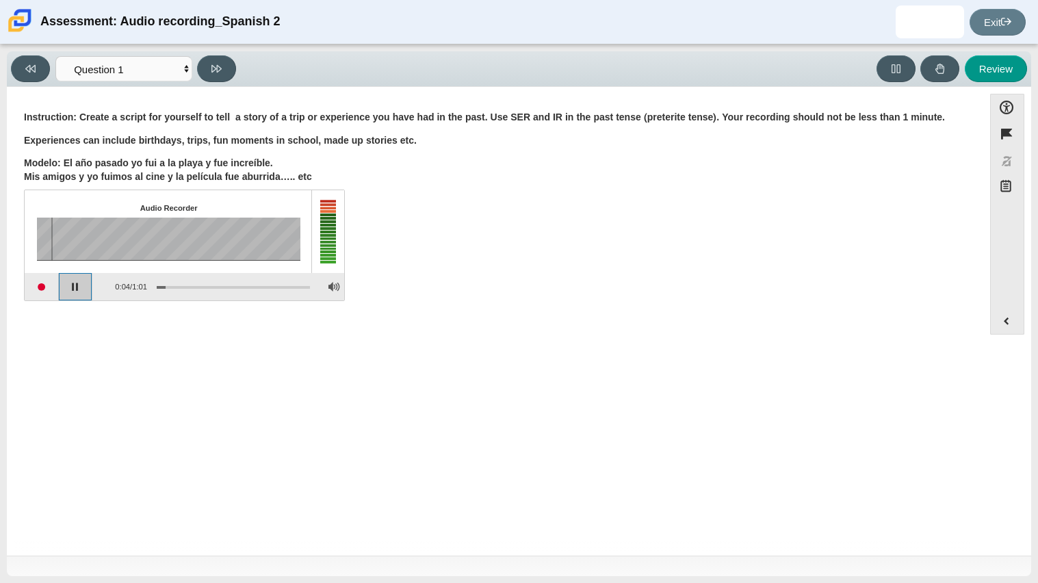
click at [85, 287] on button "Pause playback" at bounding box center [76, 286] width 34 height 27
click at [53, 285] on button "Start recording" at bounding box center [42, 286] width 34 height 27
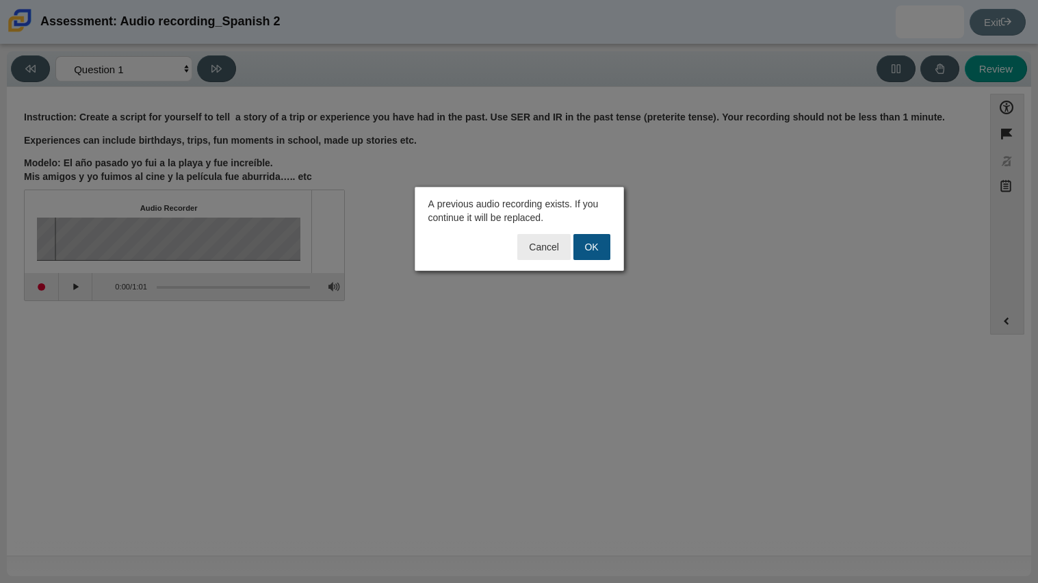
click at [584, 253] on button "OK" at bounding box center [591, 247] width 37 height 26
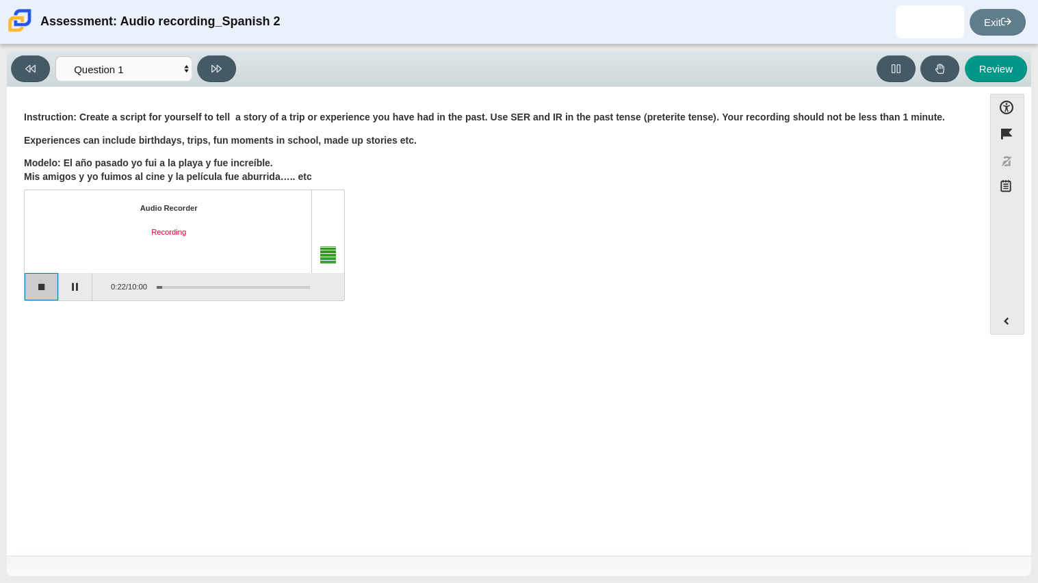
click at [44, 289] on button "Stop recording" at bounding box center [42, 286] width 34 height 27
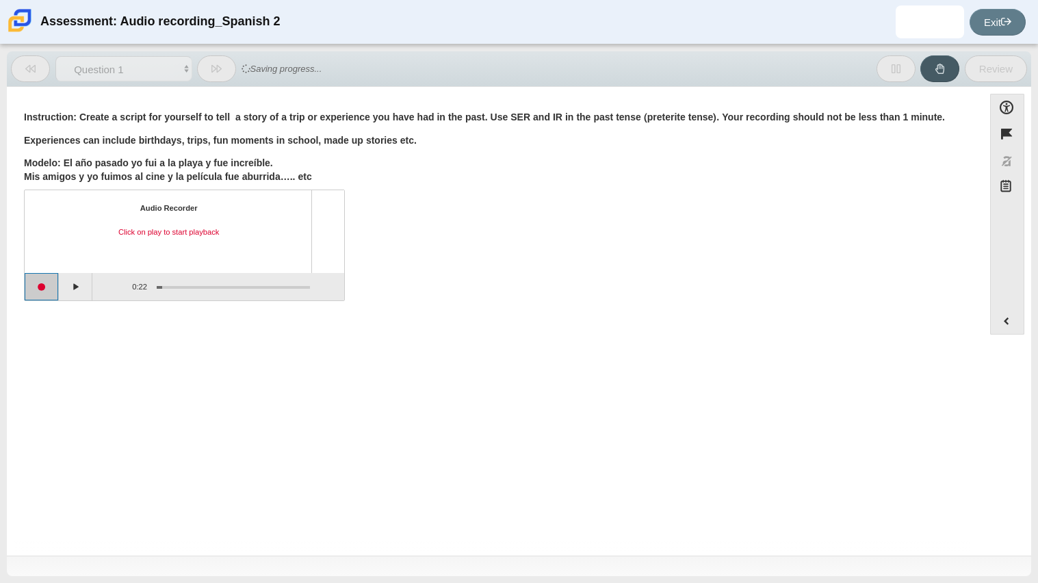
click at [44, 285] on button "Start recording" at bounding box center [42, 286] width 34 height 27
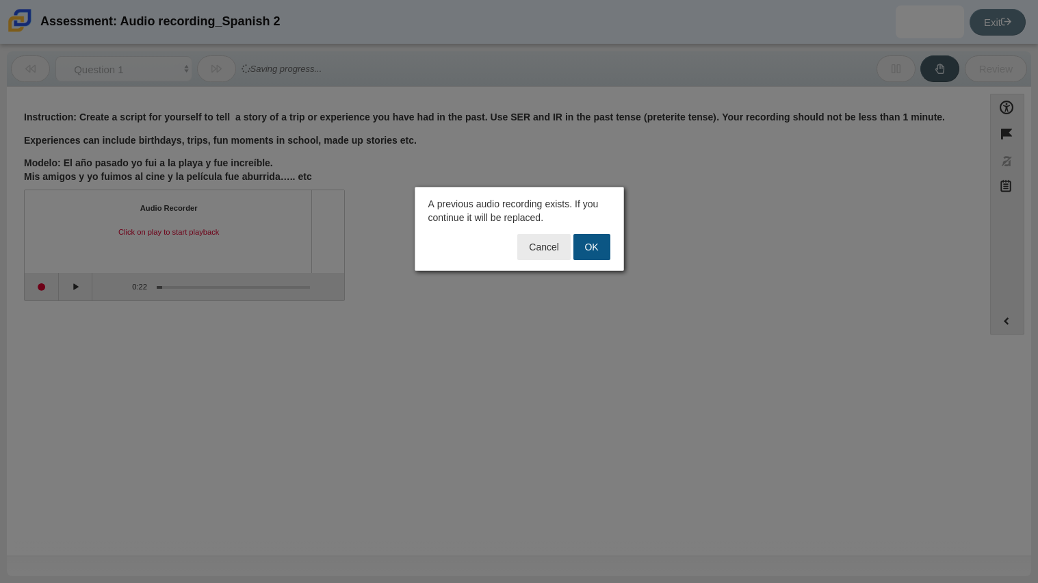
click at [584, 247] on button "OK" at bounding box center [591, 247] width 37 height 26
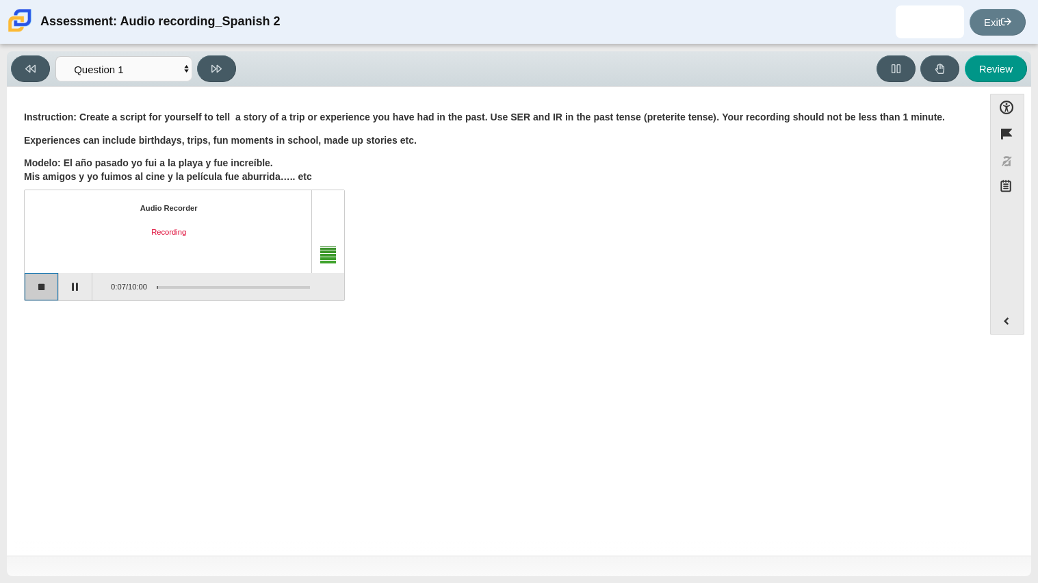
click at [47, 281] on button "Stop recording" at bounding box center [42, 286] width 34 height 27
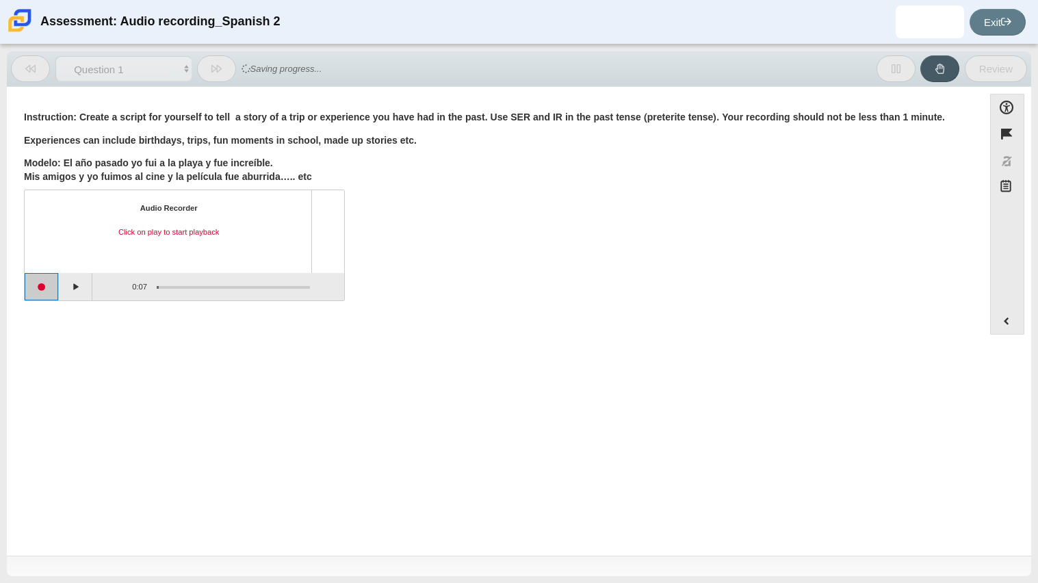
click at [57, 285] on button "Start recording" at bounding box center [42, 286] width 34 height 27
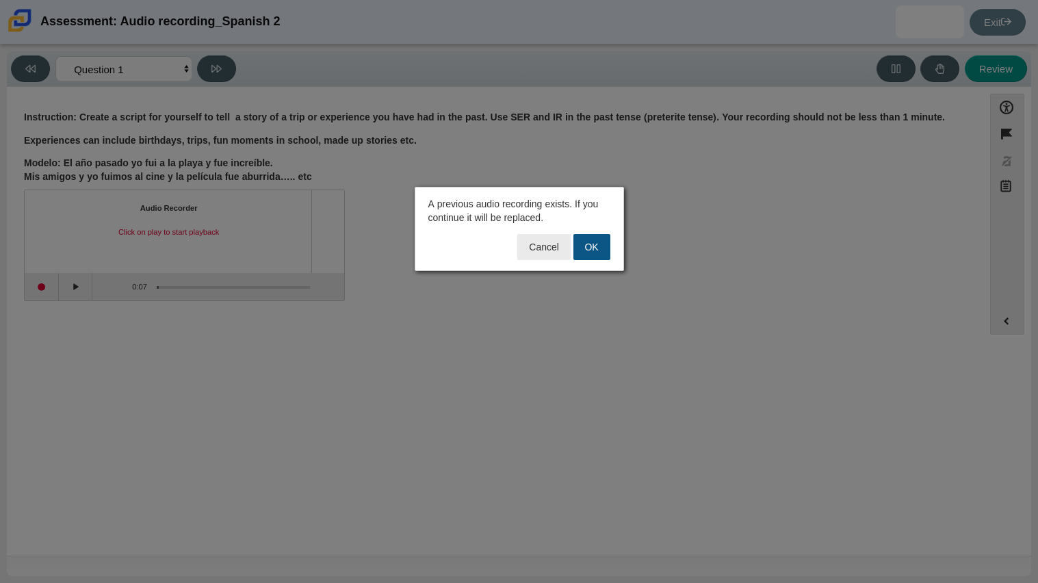
click at [593, 242] on button "OK" at bounding box center [591, 247] width 37 height 26
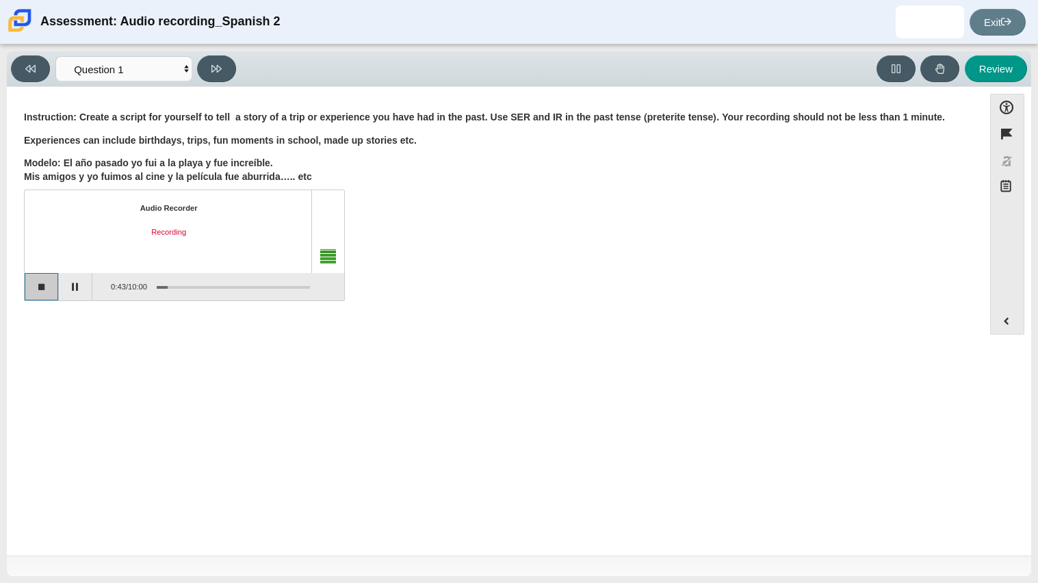
click at [34, 285] on button "Stop recording" at bounding box center [42, 286] width 34 height 27
click at [40, 285] on button "Start recording" at bounding box center [42, 286] width 34 height 27
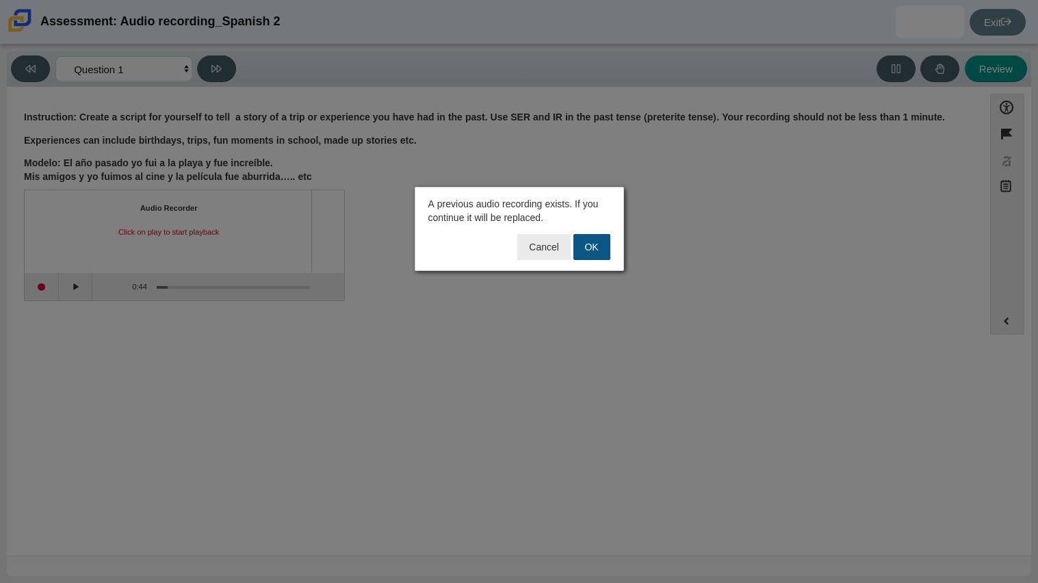
click at [599, 241] on button "OK" at bounding box center [591, 247] width 37 height 26
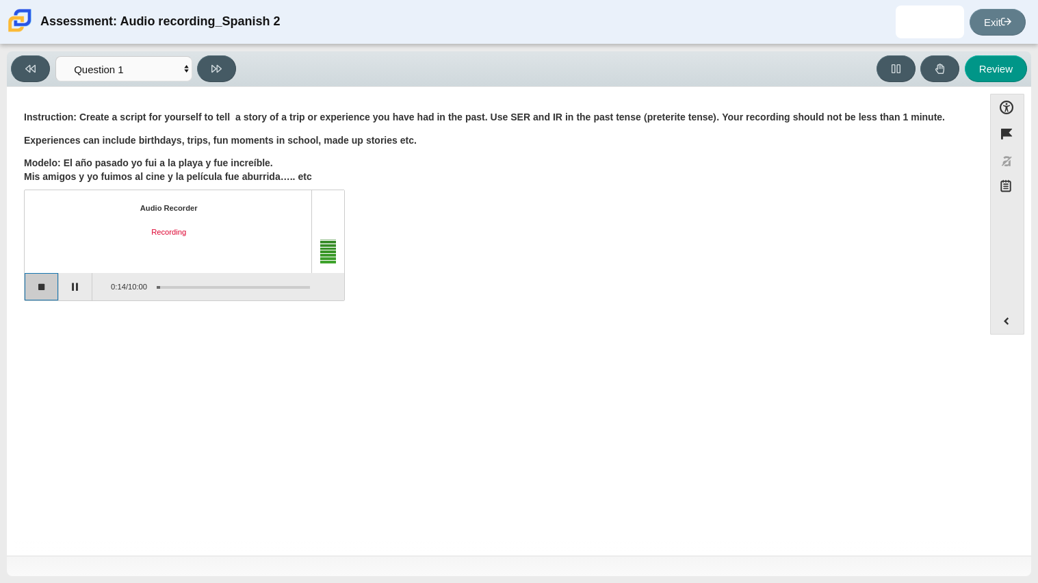
click at [41, 293] on button "Stop recording" at bounding box center [42, 286] width 34 height 27
click at [49, 287] on button "Start recording" at bounding box center [42, 286] width 34 height 27
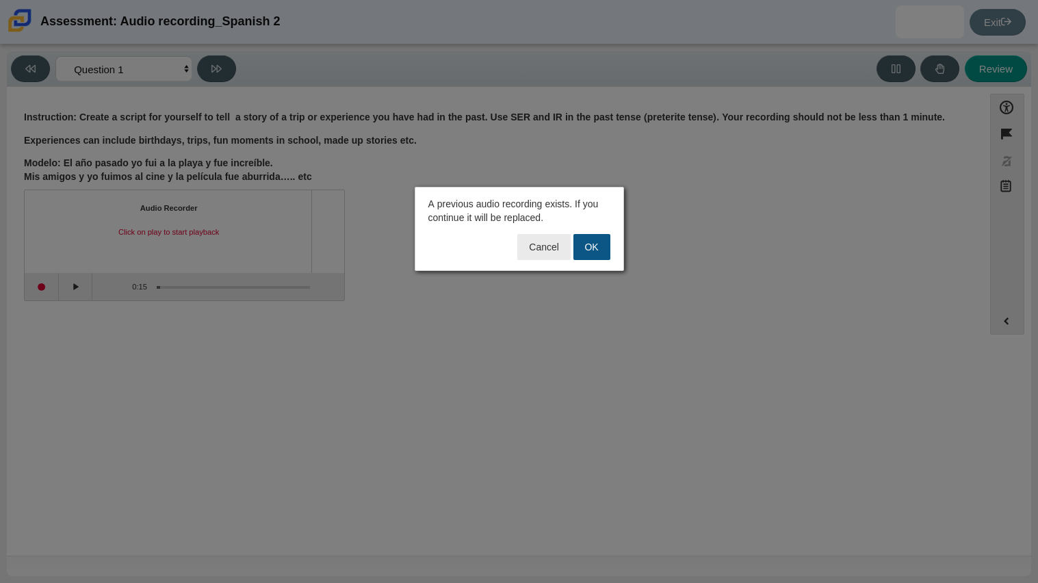
click at [603, 245] on button "OK" at bounding box center [591, 247] width 37 height 26
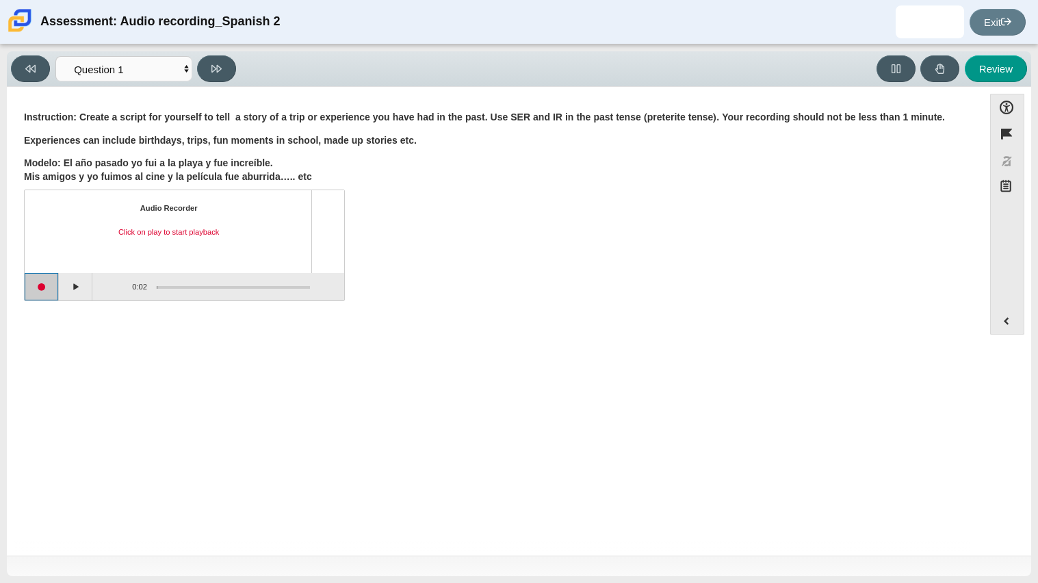
click at [50, 283] on button "Start recording" at bounding box center [42, 286] width 34 height 27
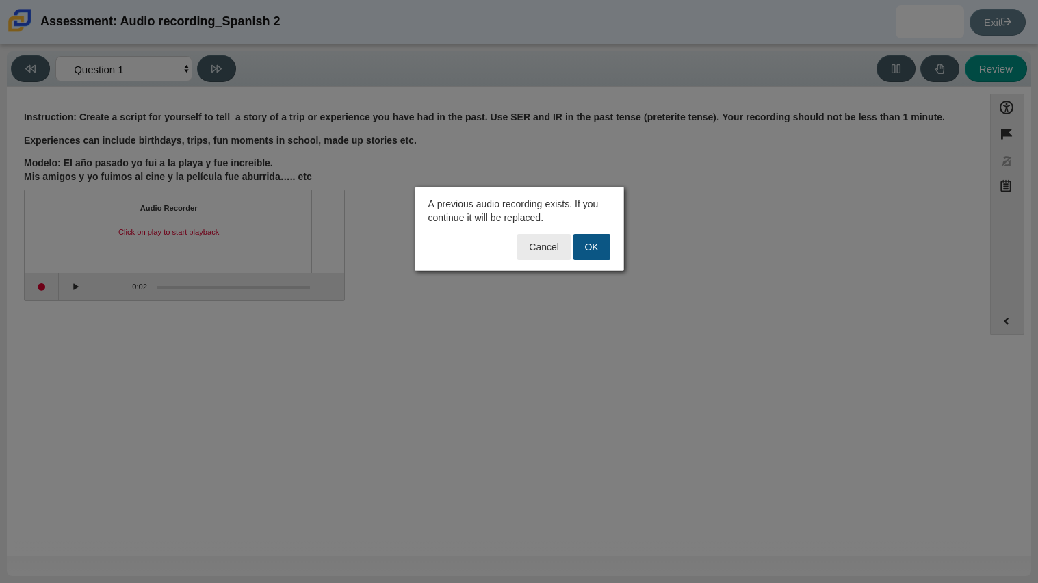
click at [593, 242] on button "OK" at bounding box center [591, 247] width 37 height 26
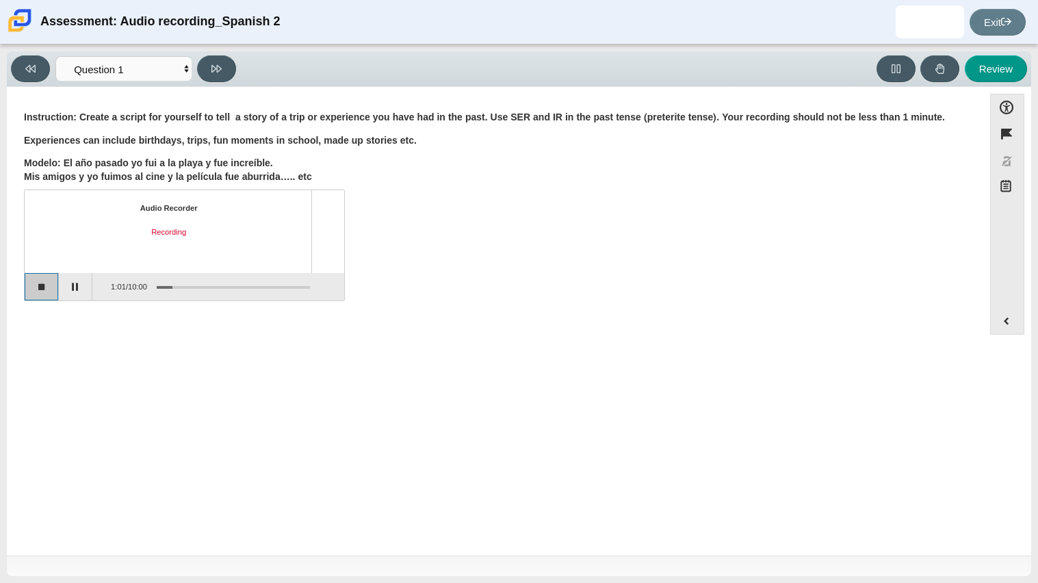
click at [43, 285] on button "Stop recording" at bounding box center [42, 286] width 34 height 27
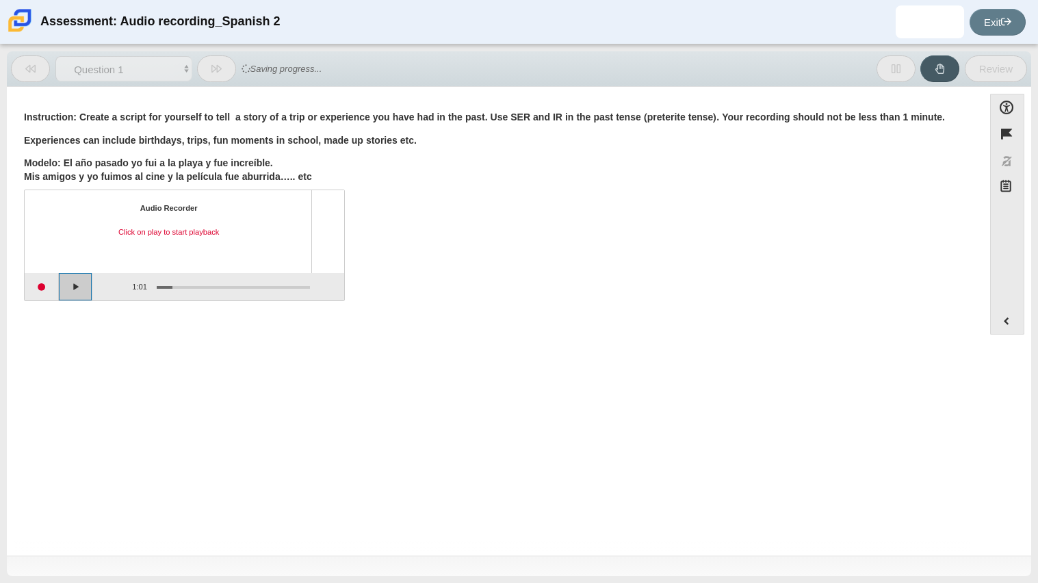
click at [70, 278] on button "Play" at bounding box center [76, 286] width 34 height 27
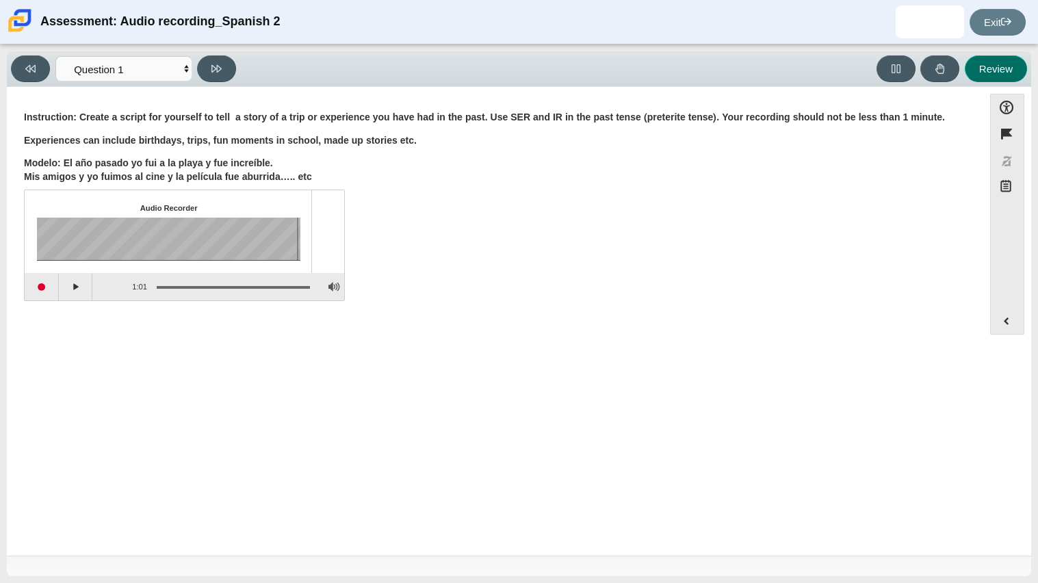
click at [995, 67] on button "Review" at bounding box center [996, 68] width 62 height 27
select select "review"
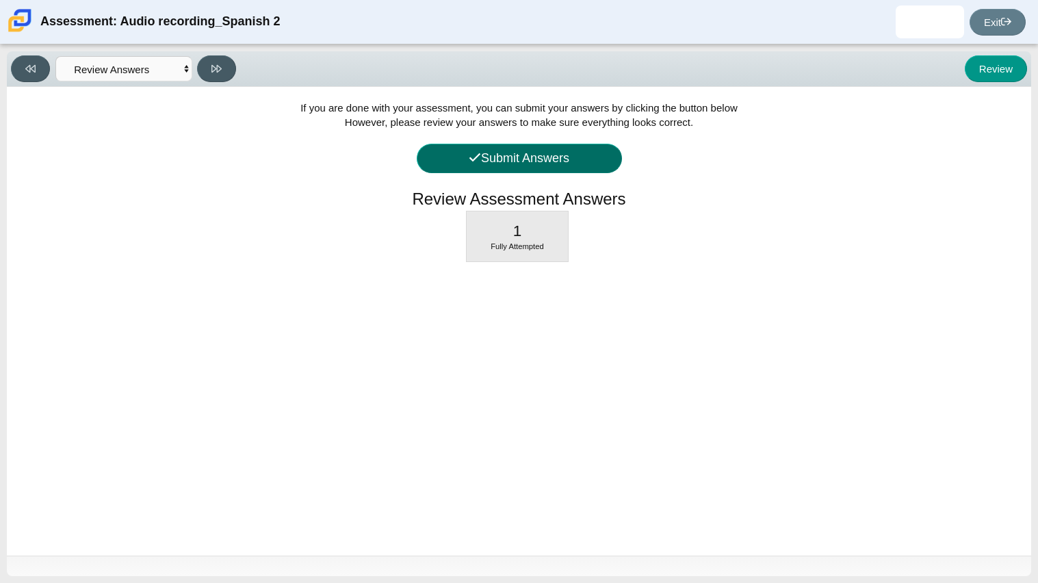
click at [569, 165] on button "Submit Answers" at bounding box center [519, 158] width 205 height 29
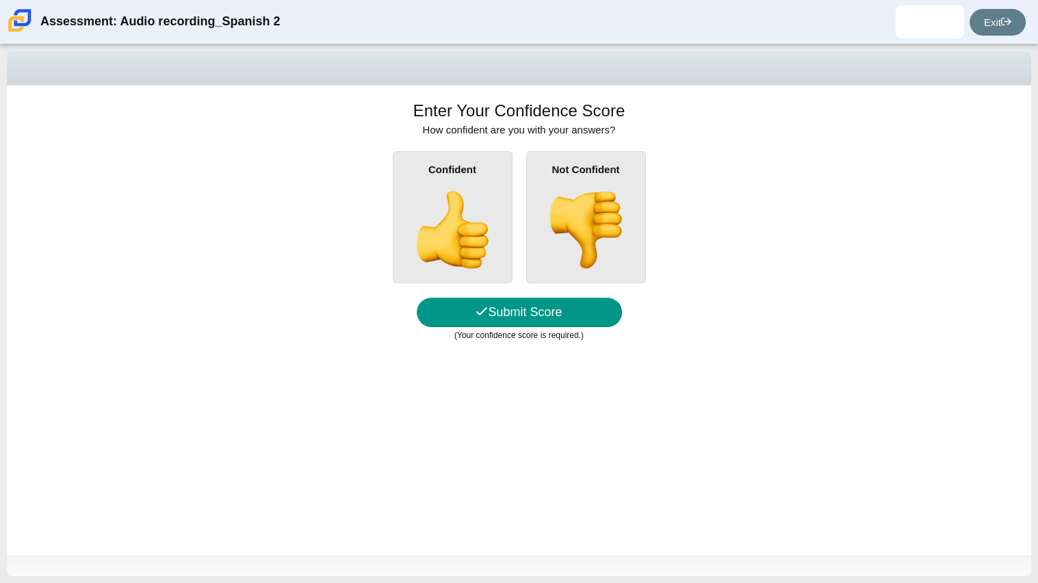
click at [475, 240] on img at bounding box center [452, 230] width 78 height 78
click at [0, 0] on input "Confident" at bounding box center [0, 0] width 0 height 0
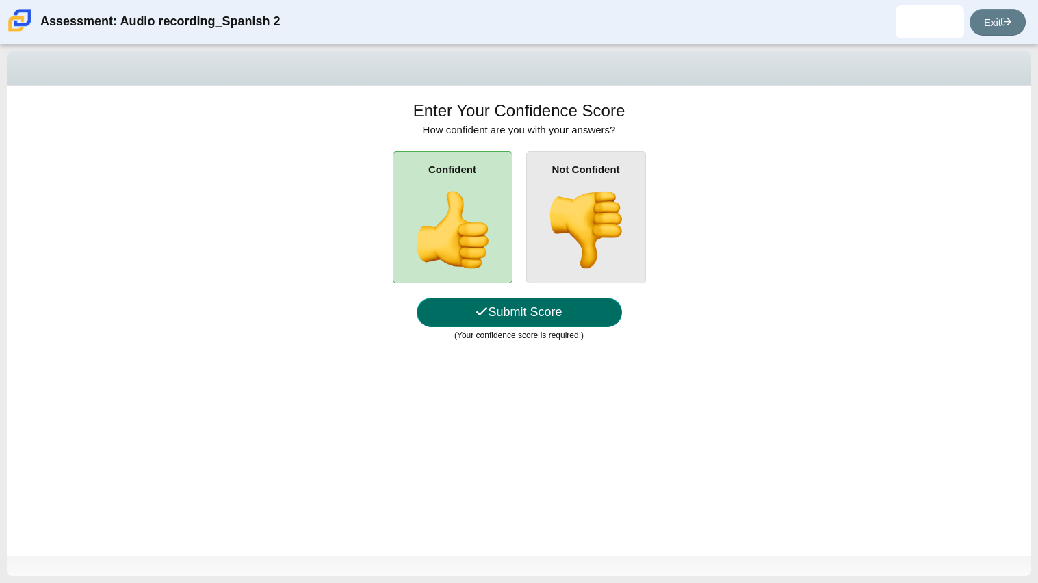
click at [563, 311] on button "Submit Score" at bounding box center [519, 312] width 205 height 29
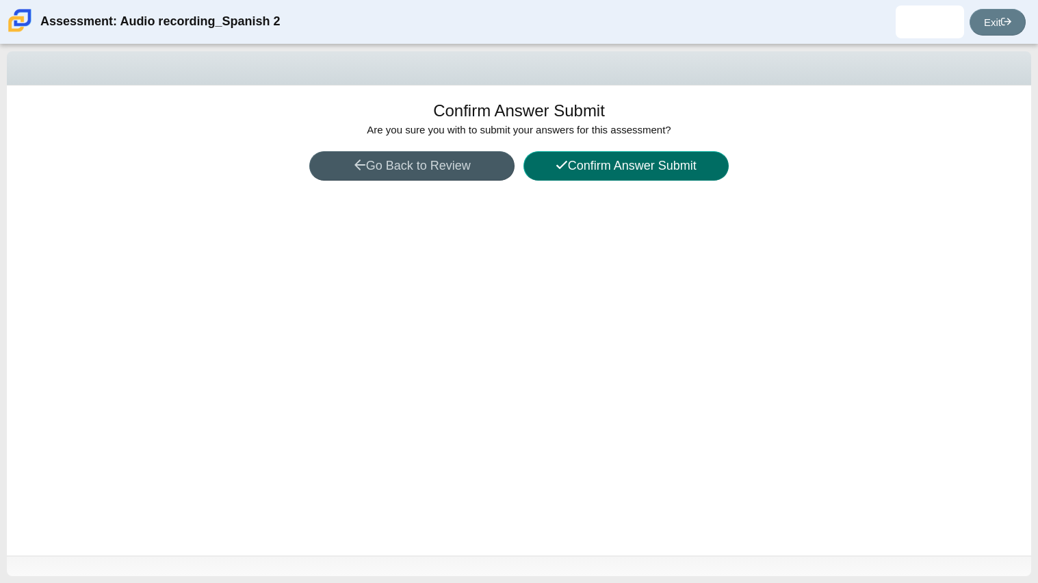
click at [650, 162] on button "Confirm Answer Submit" at bounding box center [625, 165] width 205 height 29
